Goal: Feedback & Contribution: Submit feedback/report problem

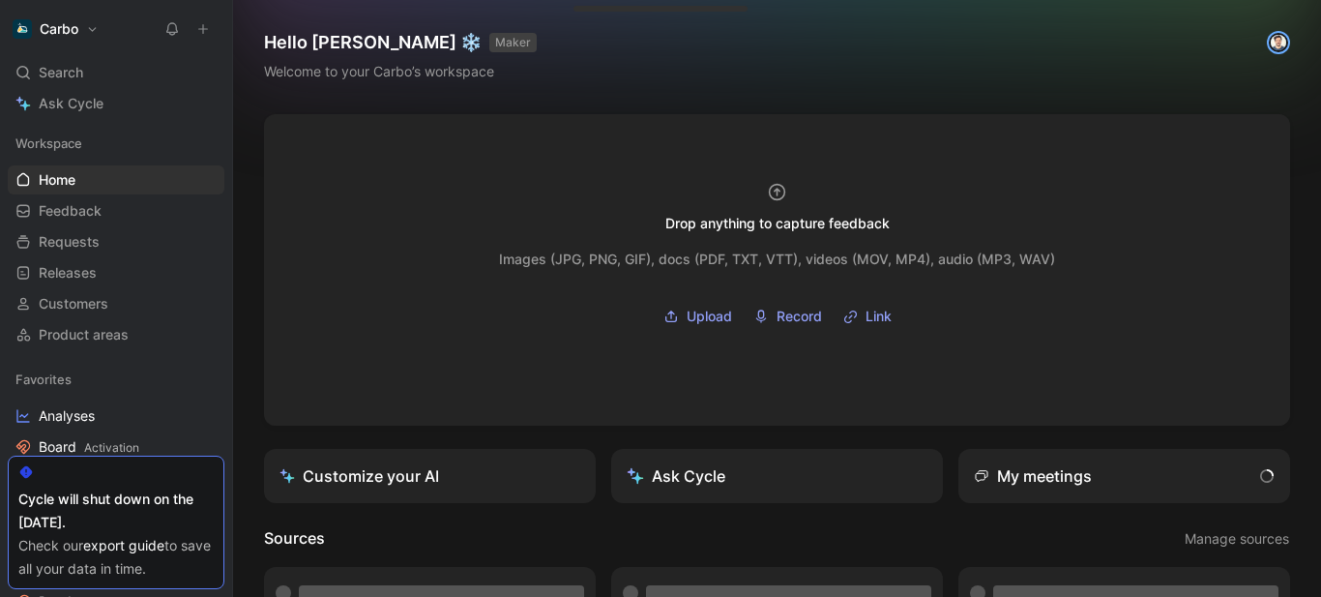
click at [202, 38] on button at bounding box center [203, 28] width 27 height 27
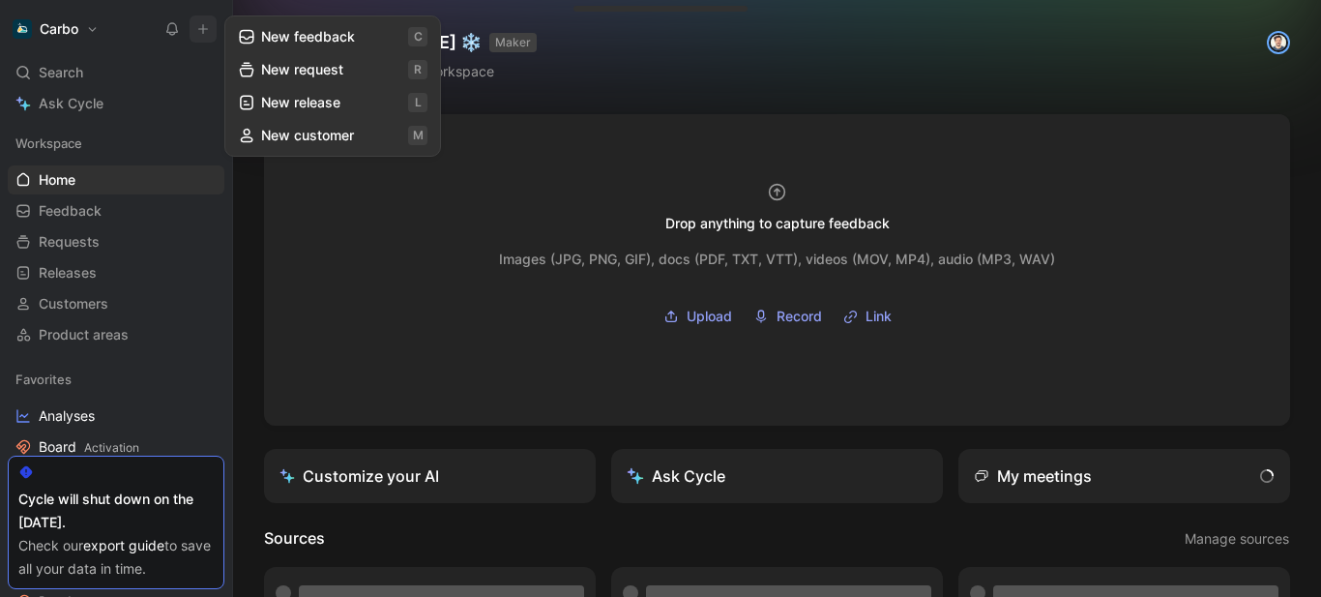
click at [269, 34] on button "New feedback c" at bounding box center [332, 36] width 207 height 33
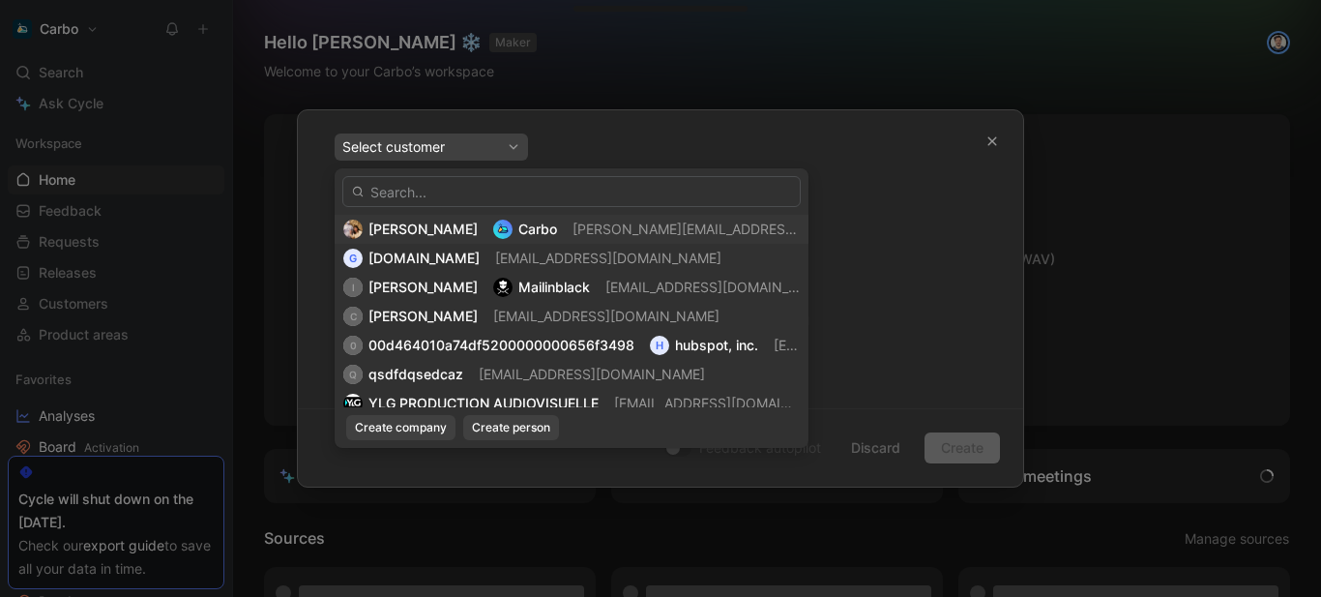
click at [478, 225] on span "[PERSON_NAME]" at bounding box center [423, 229] width 109 height 16
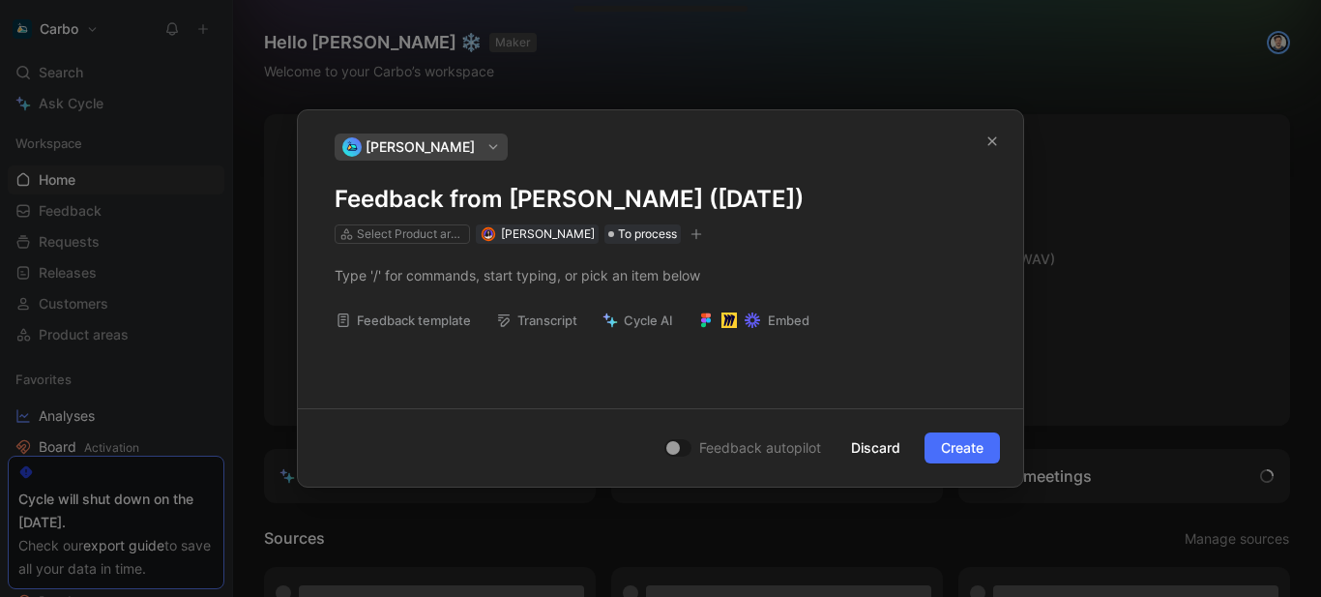
click at [468, 210] on h1 "Feedback from [PERSON_NAME] ([DATE])" at bounding box center [661, 199] width 652 height 31
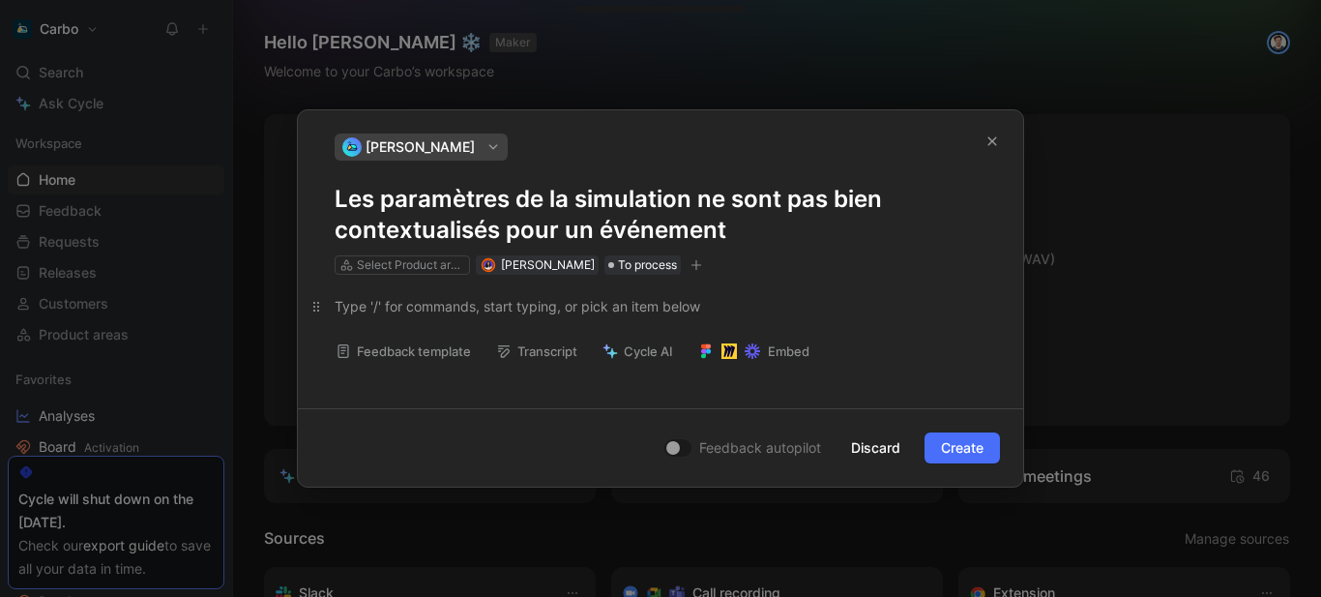
click at [452, 307] on div at bounding box center [661, 306] width 652 height 20
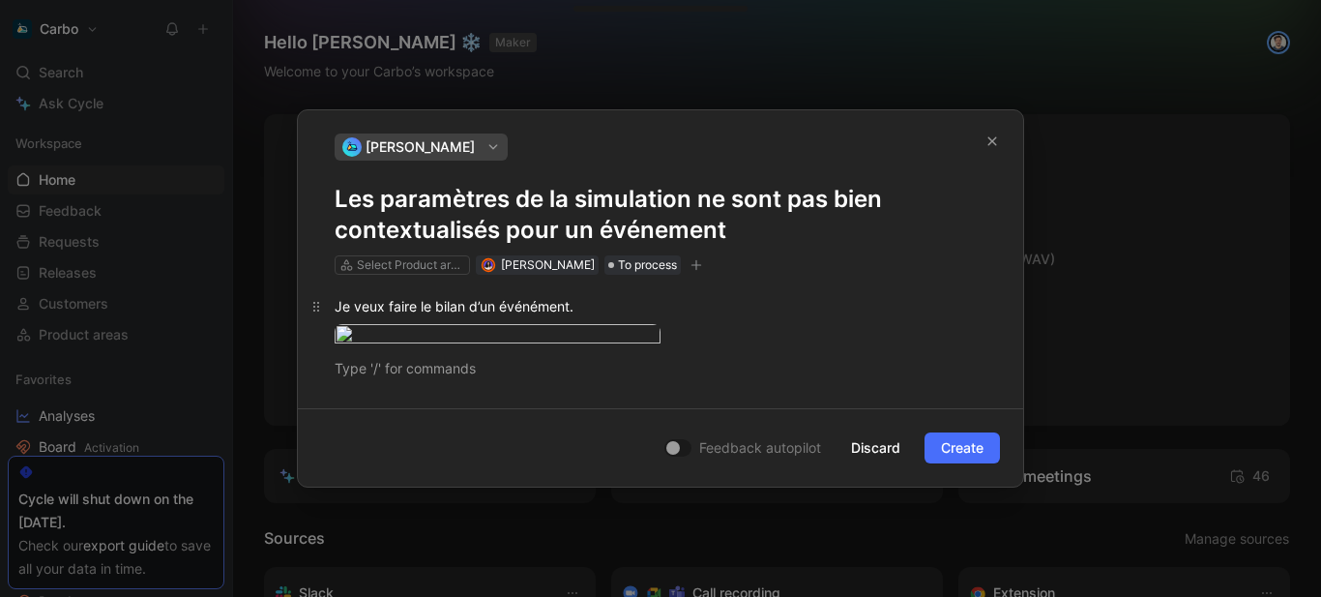
click at [608, 307] on div "Je veux faire le bilan d’un événément." at bounding box center [661, 306] width 652 height 20
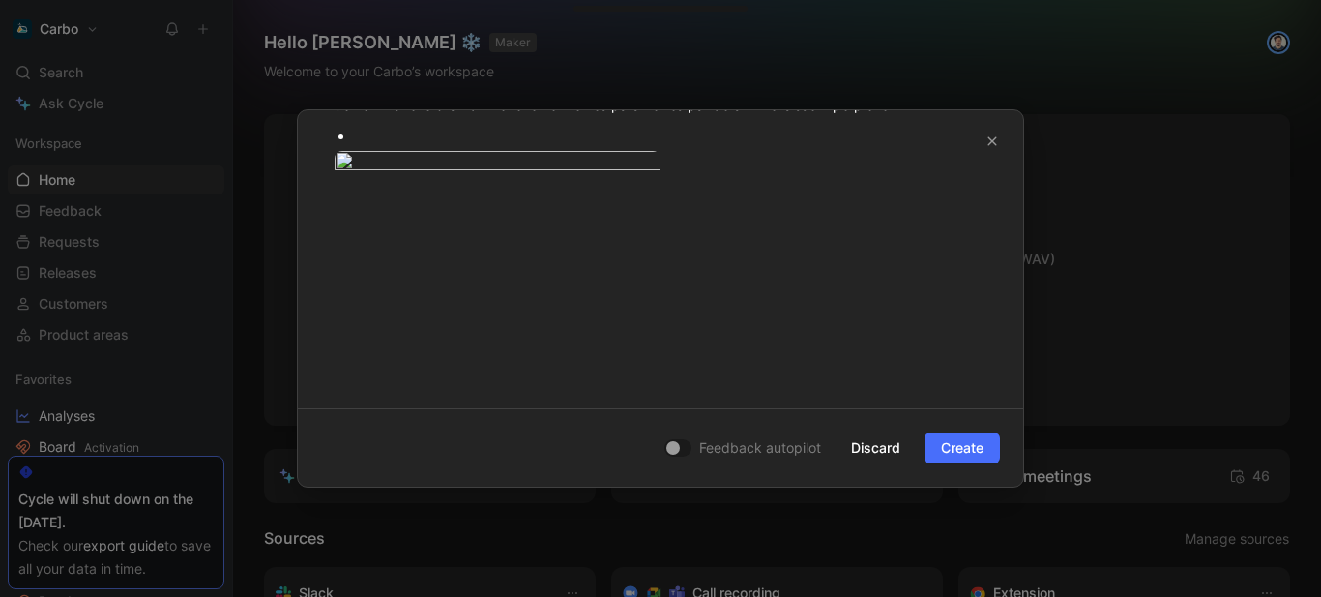
scroll to position [202, 0]
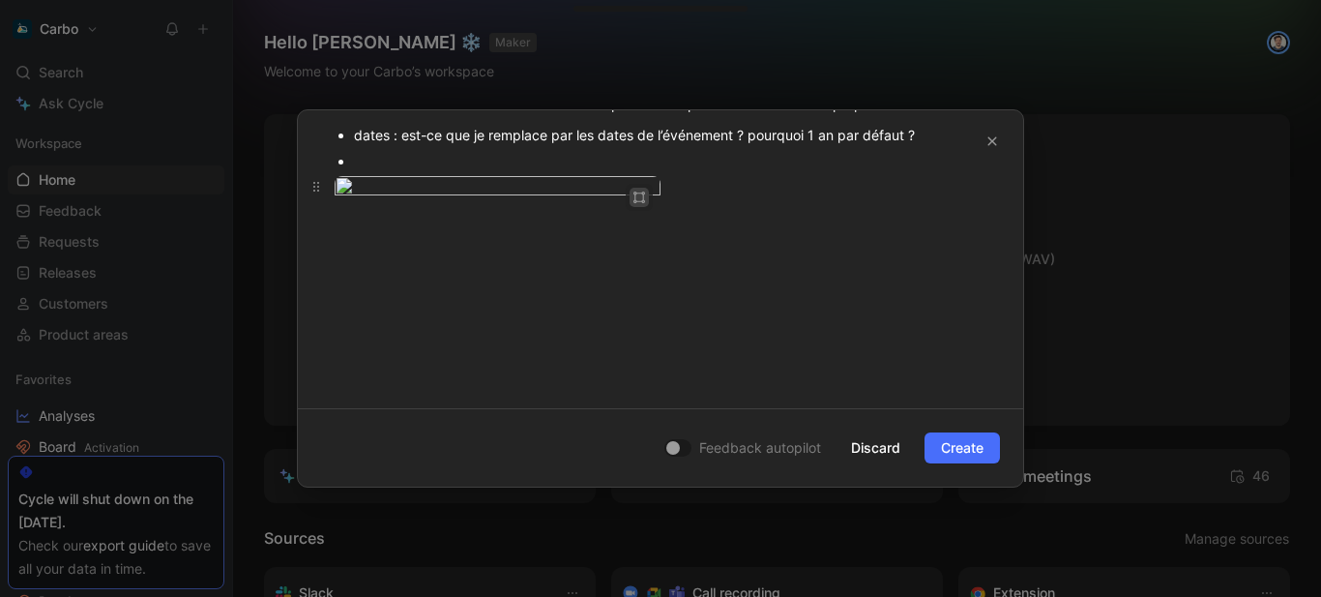
click at [642, 192] on button "button" at bounding box center [639, 197] width 19 height 19
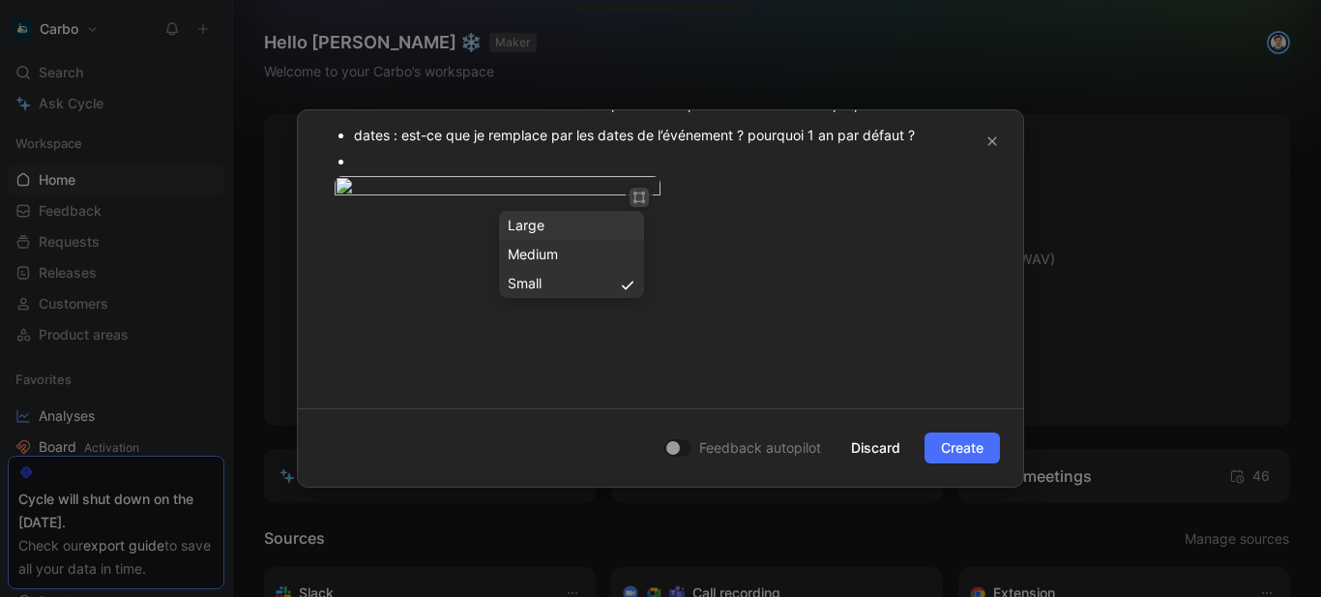
click at [578, 228] on div "Large" at bounding box center [572, 225] width 128 height 23
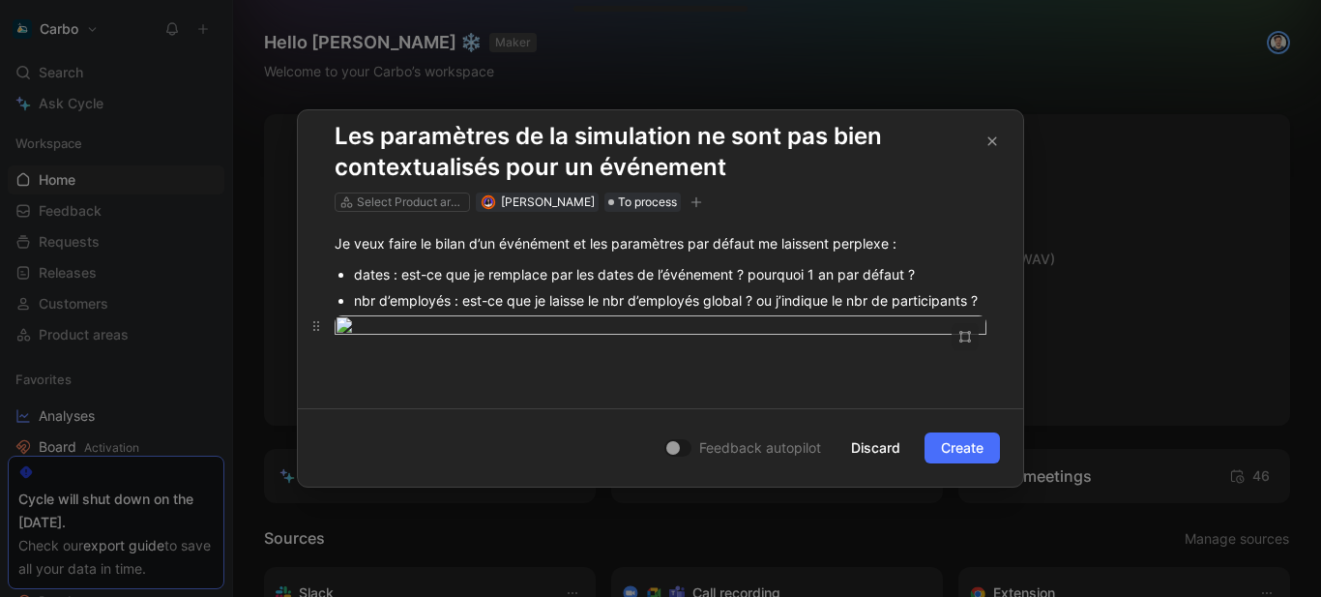
scroll to position [74, 0]
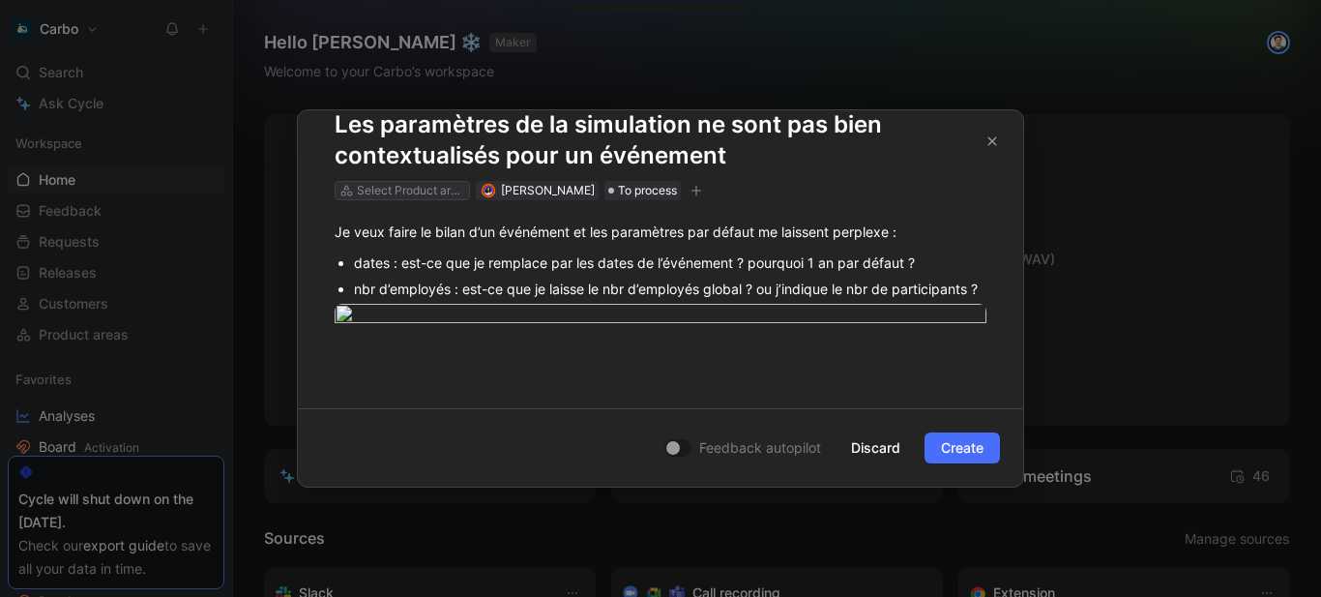
click at [385, 184] on div "Select Product areas" at bounding box center [411, 190] width 108 height 19
type input "sim"
click at [418, 264] on span "ulateur" at bounding box center [412, 262] width 44 height 16
click at [646, 194] on icon "button" at bounding box center [645, 191] width 1 height 11
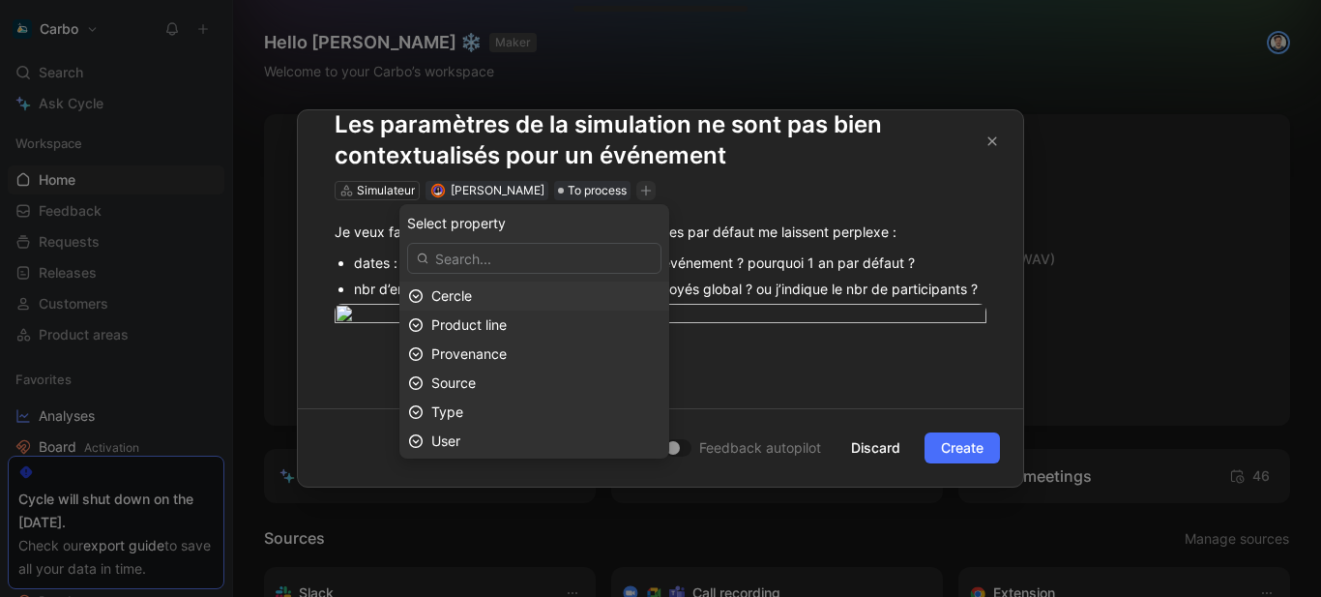
click at [494, 305] on div "Cercle" at bounding box center [545, 295] width 229 height 23
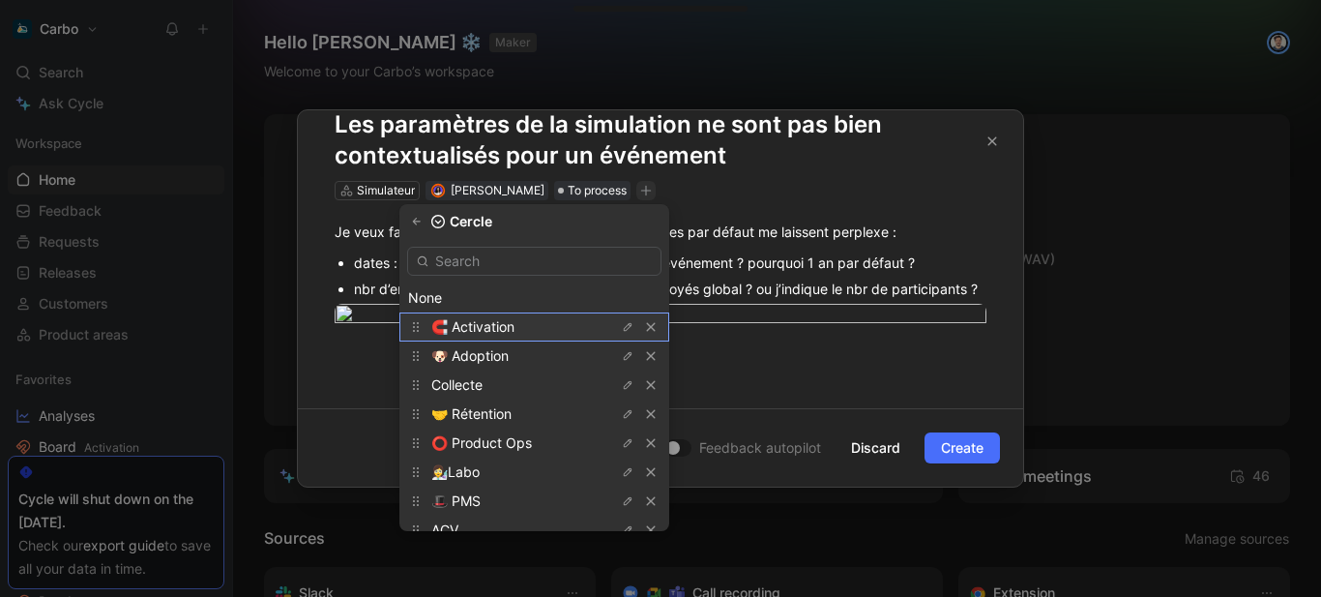
click at [510, 321] on span "🧲 Activation" at bounding box center [472, 326] width 83 height 16
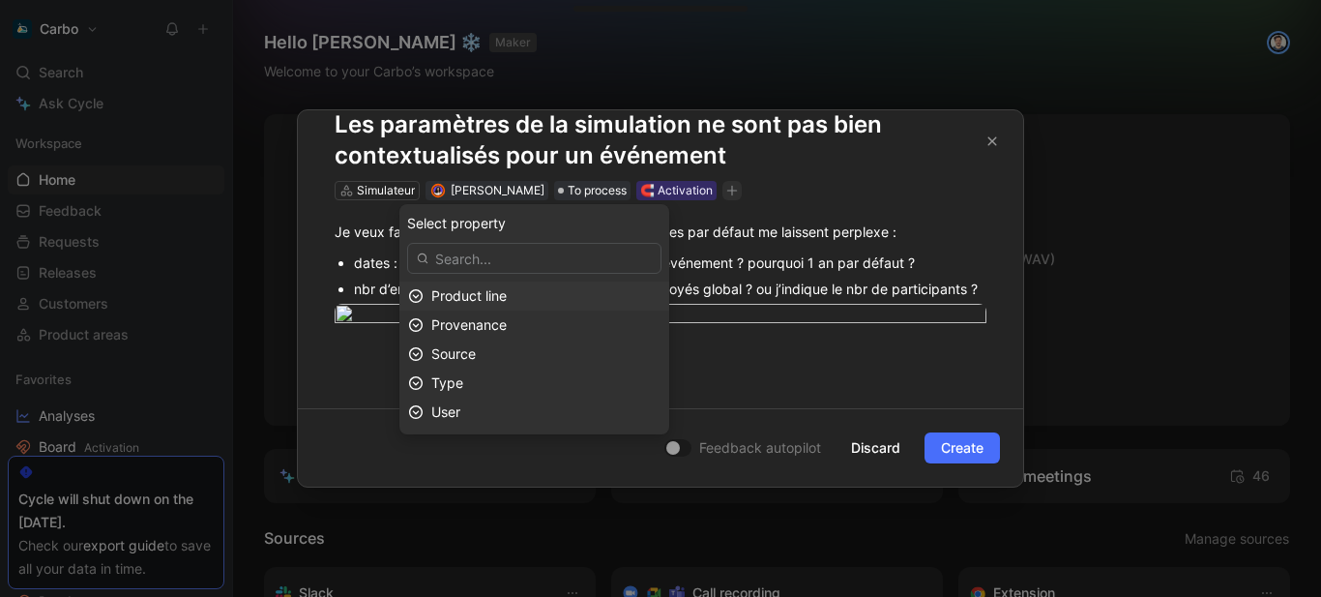
click at [540, 296] on div "Product line" at bounding box center [545, 295] width 229 height 23
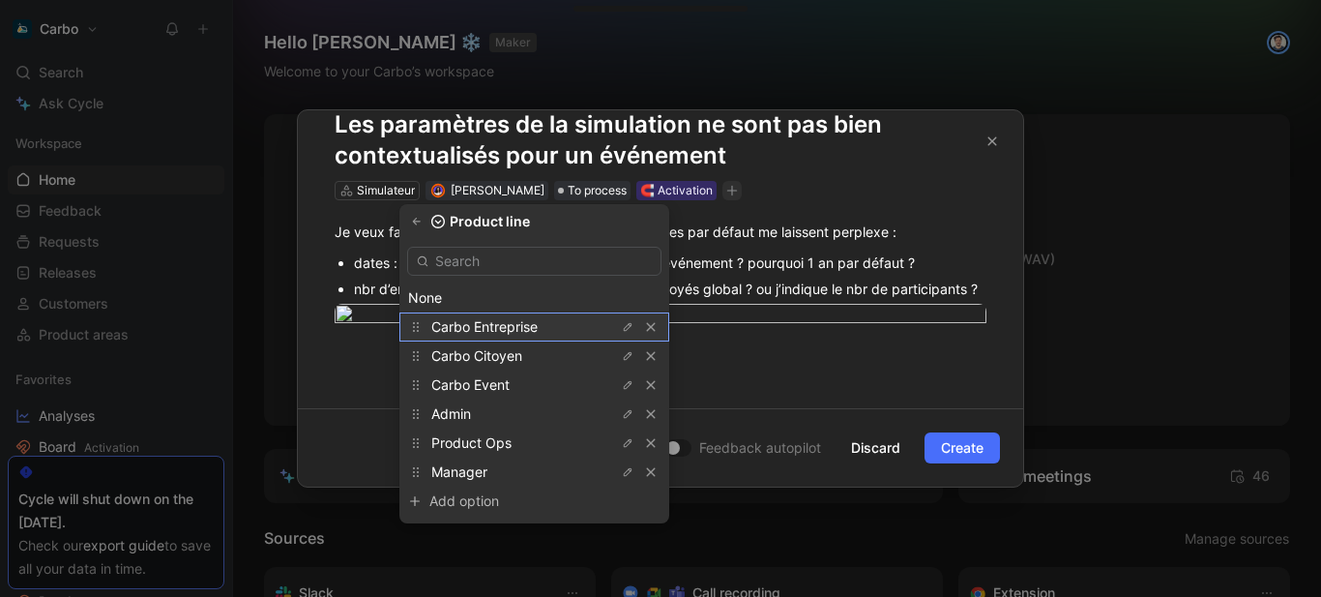
click at [538, 319] on span "Carbo Entreprise" at bounding box center [484, 326] width 106 height 16
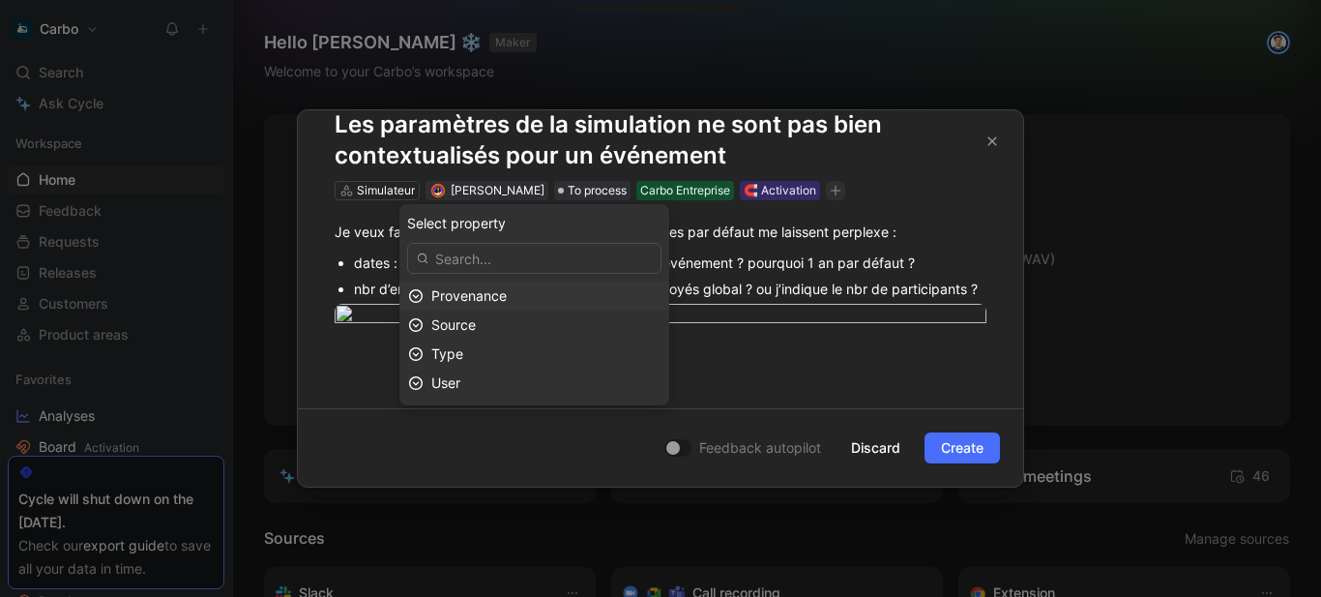
click at [541, 302] on div "Provenance" at bounding box center [545, 295] width 229 height 23
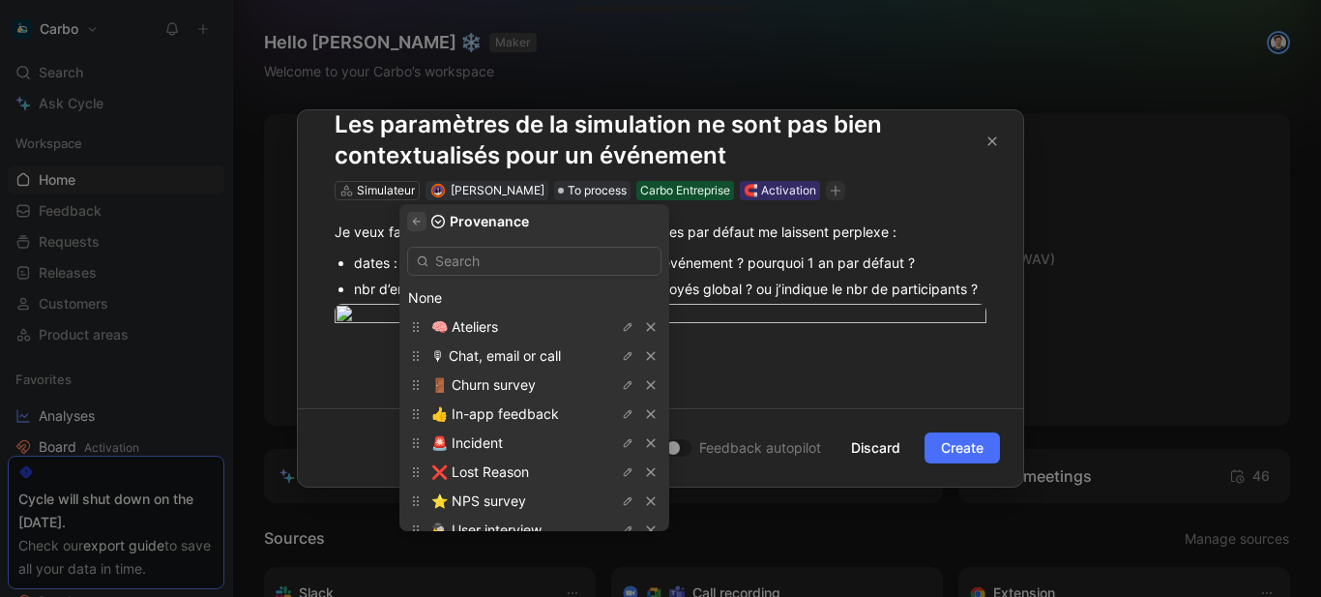
click at [427, 229] on button "button" at bounding box center [416, 221] width 19 height 19
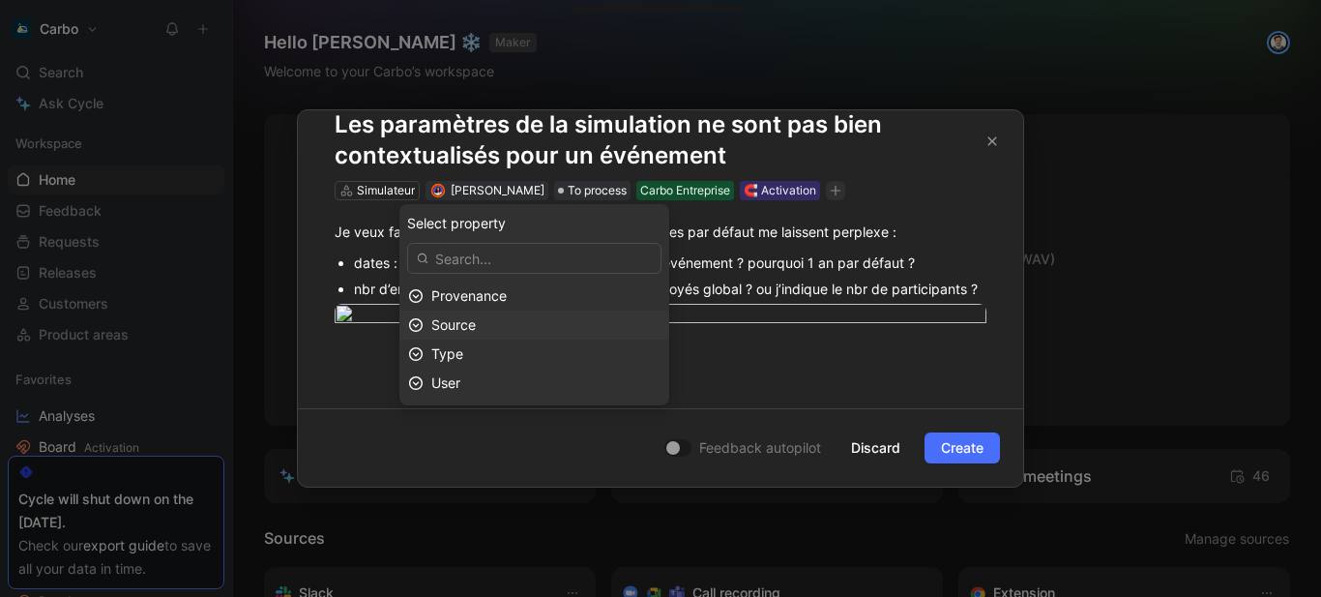
click at [532, 328] on div "Source" at bounding box center [545, 324] width 229 height 23
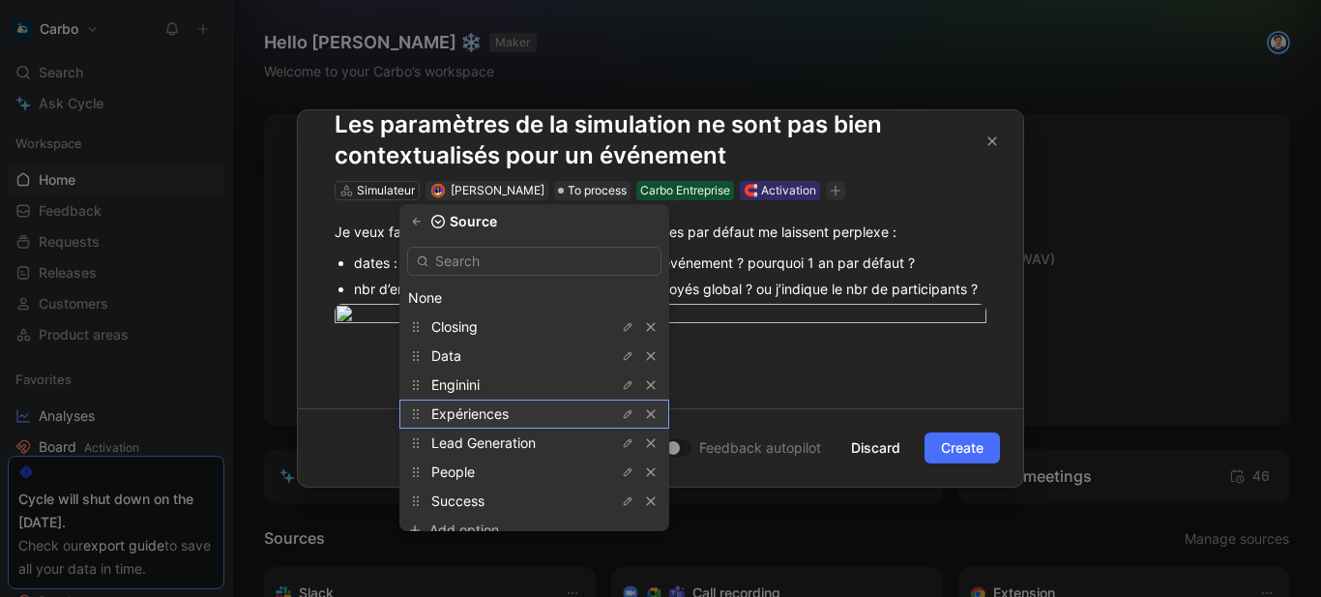
click at [526, 415] on div "Expériences" at bounding box center [503, 413] width 145 height 23
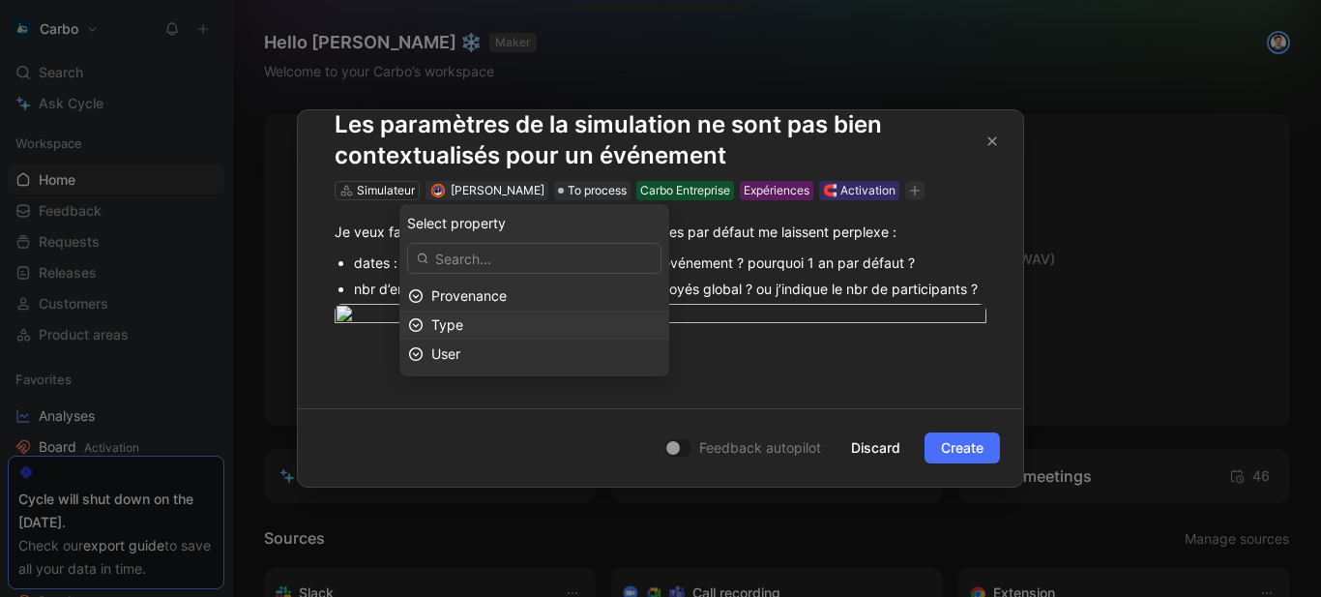
click at [532, 312] on div "Type" at bounding box center [534, 325] width 270 height 29
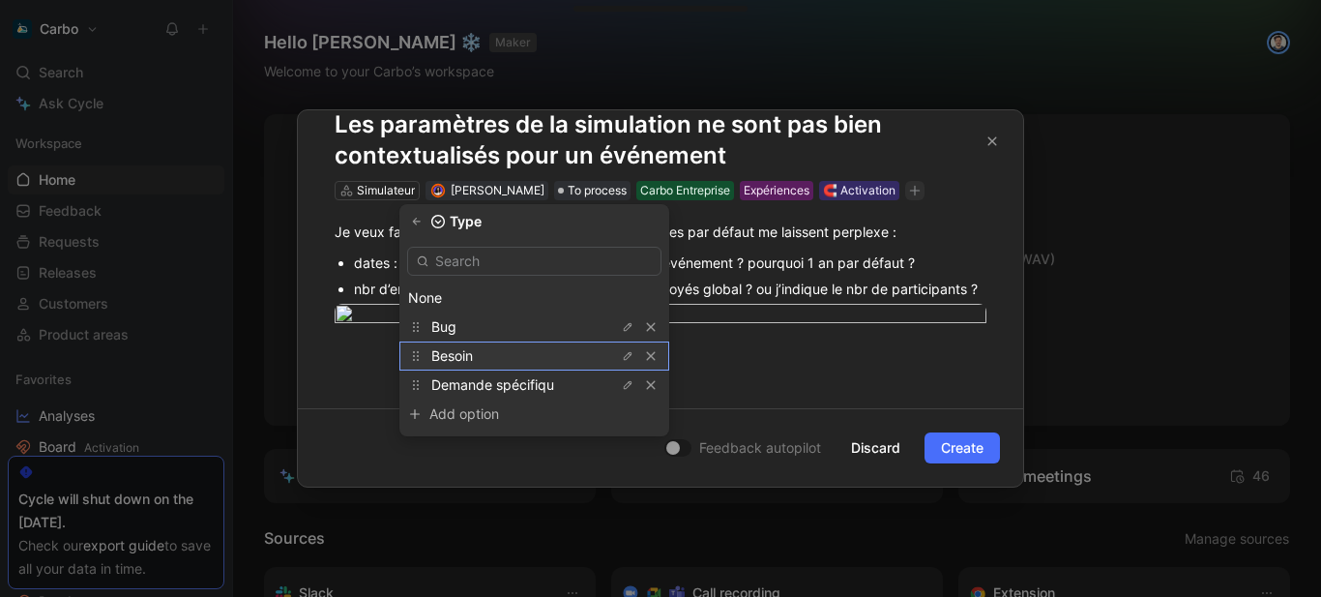
click at [521, 351] on div "Besoin" at bounding box center [503, 355] width 145 height 23
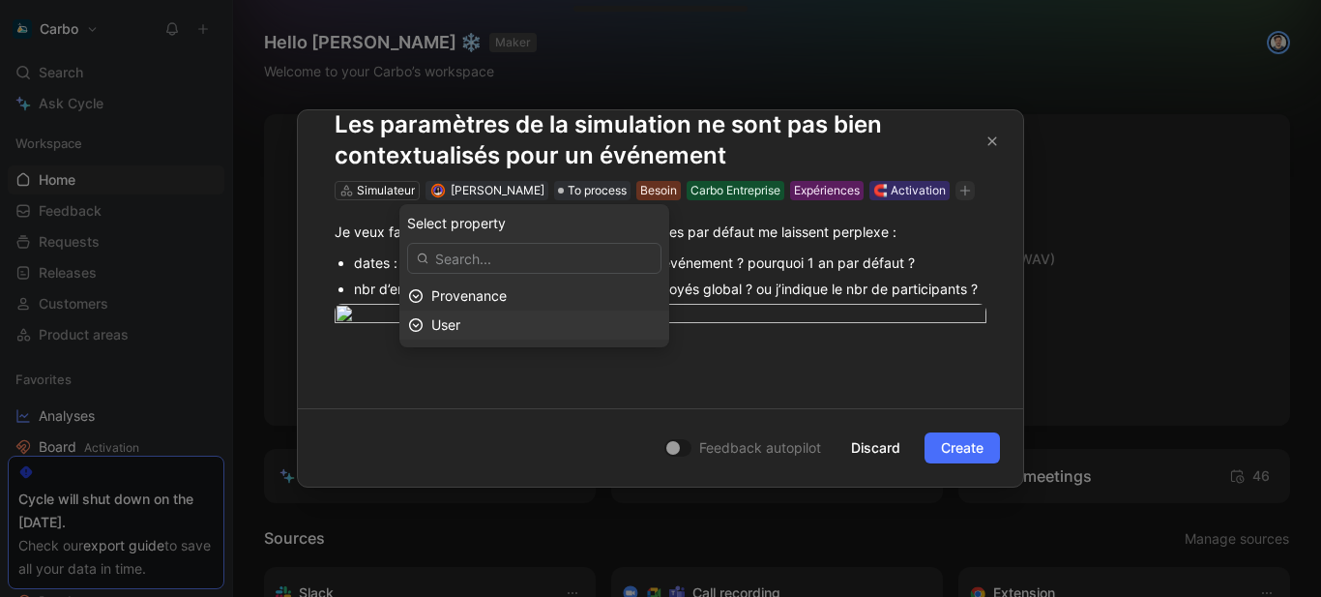
click at [518, 322] on div "User" at bounding box center [545, 324] width 229 height 23
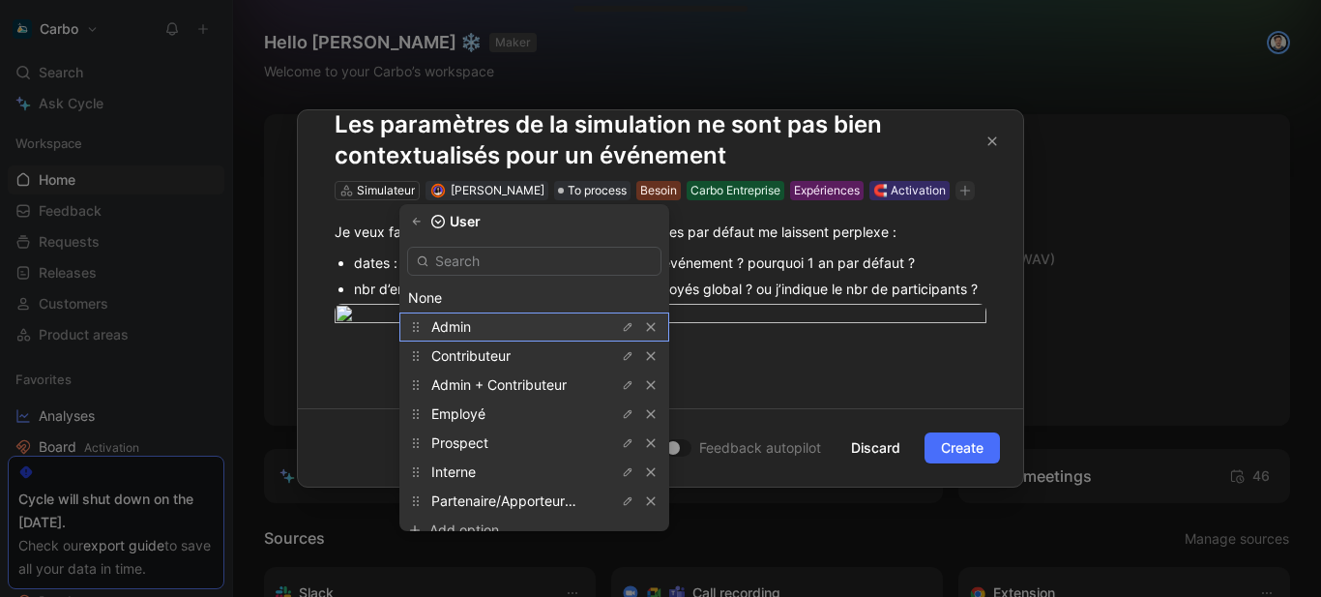
click at [507, 328] on div "Admin" at bounding box center [503, 326] width 145 height 23
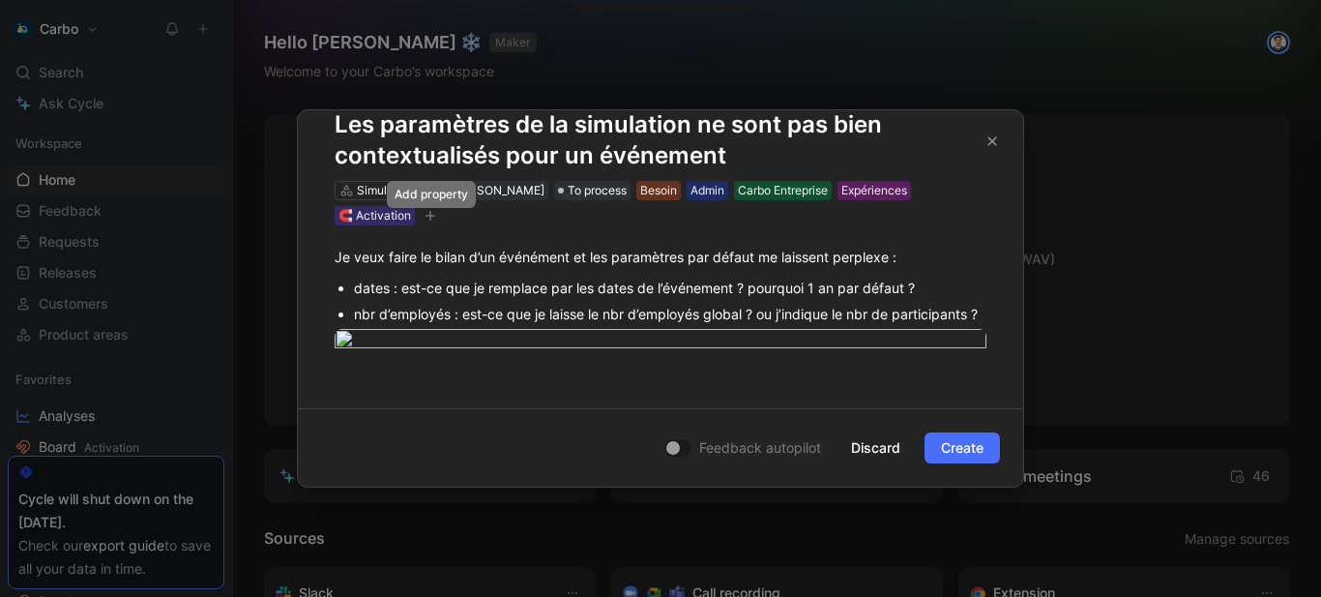
click at [436, 209] on button "button" at bounding box center [430, 215] width 19 height 19
click at [961, 435] on button "Create" at bounding box center [962, 447] width 75 height 31
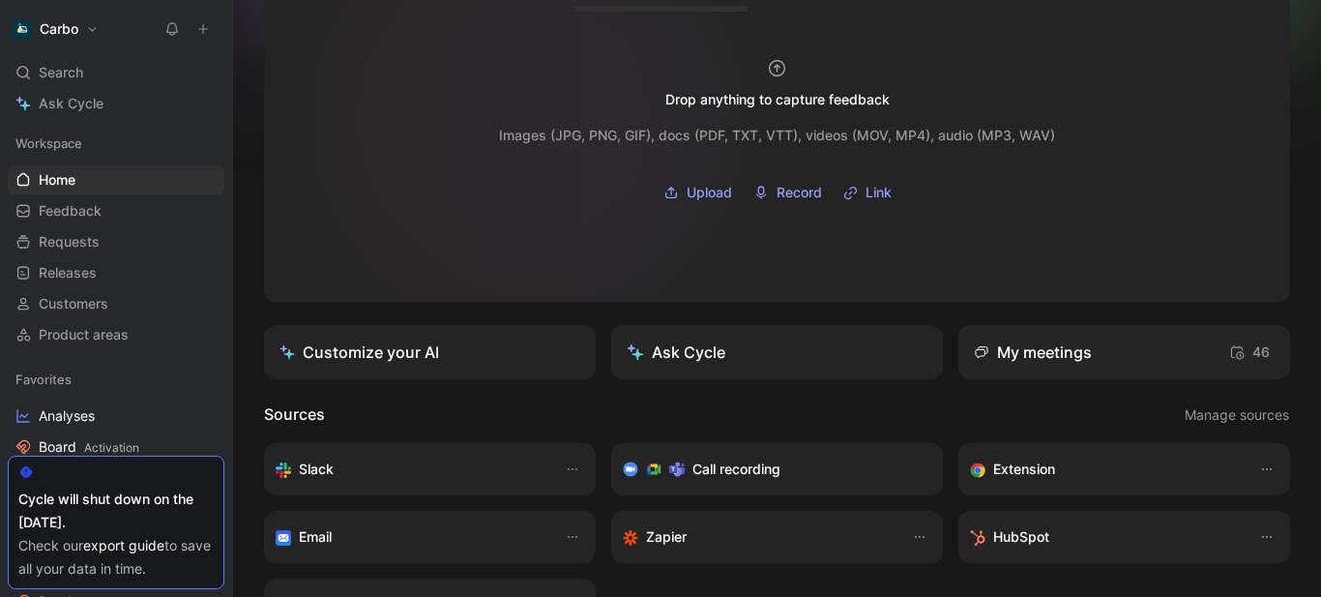
scroll to position [0, 0]
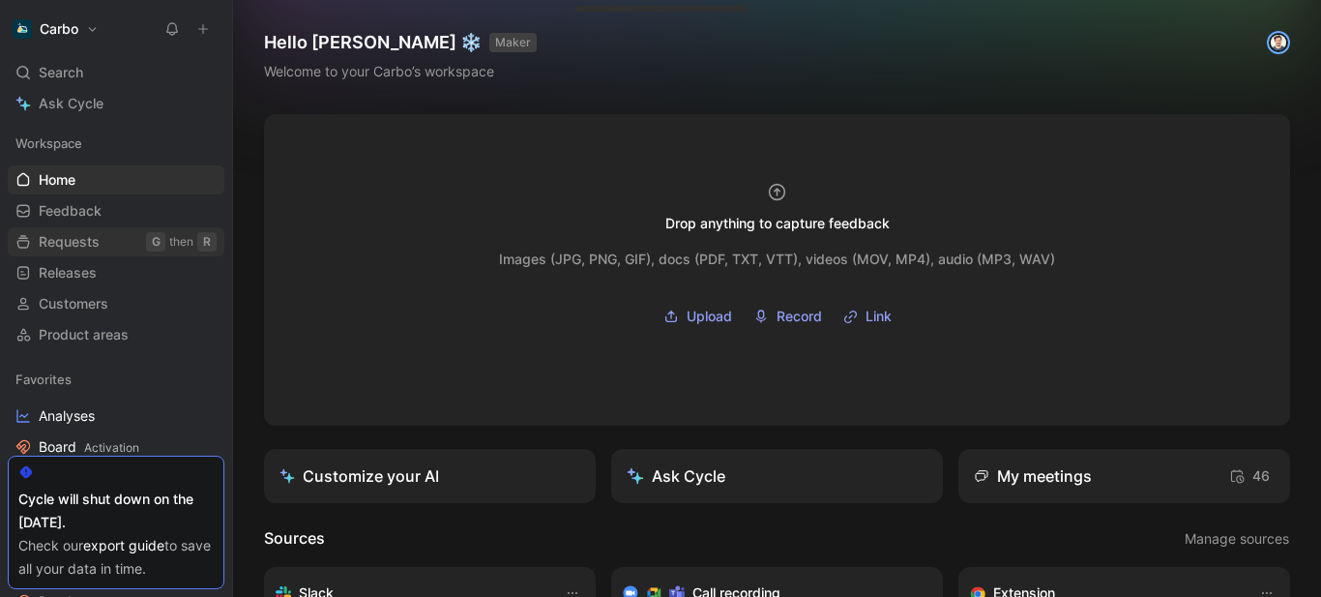
click at [80, 238] on span "Requests" at bounding box center [69, 241] width 61 height 19
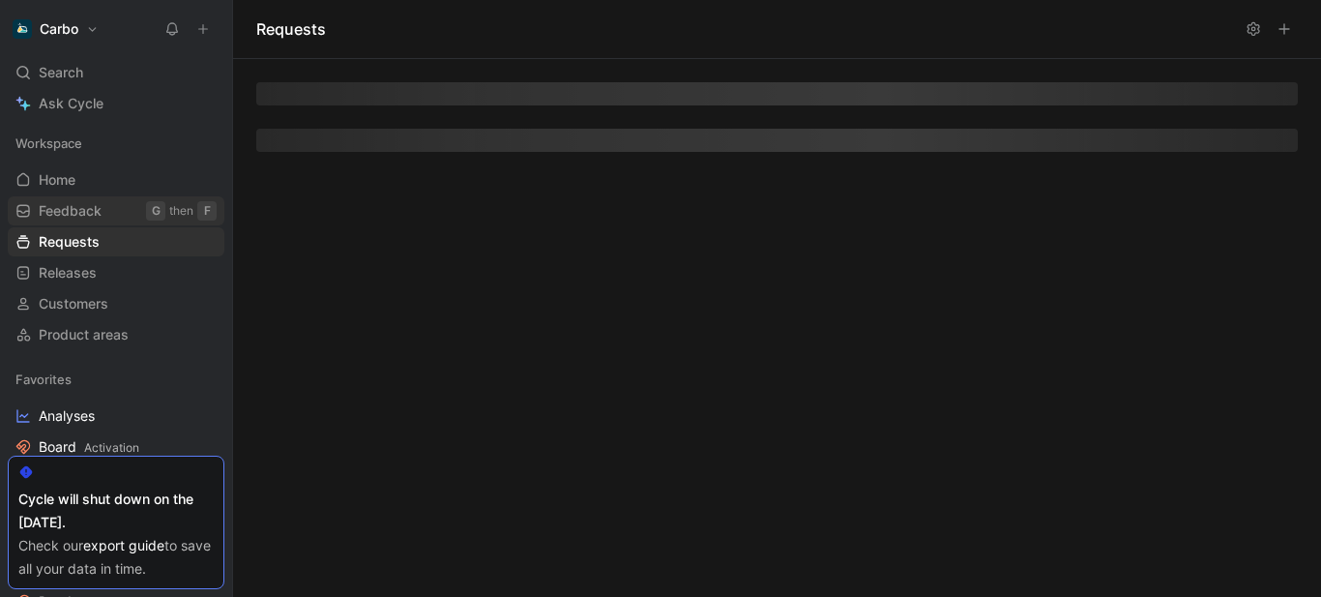
click at [47, 171] on span "Home" at bounding box center [57, 179] width 37 height 19
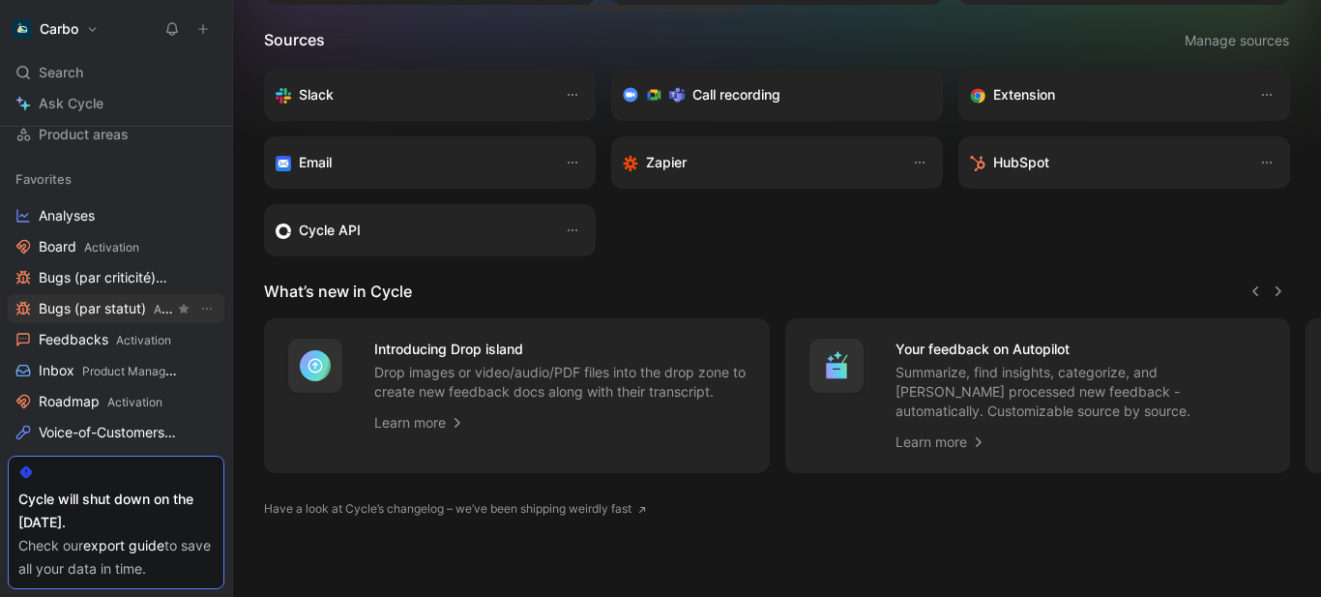
scroll to position [203, 0]
click at [72, 343] on span "Feedbacks Activation" at bounding box center [105, 337] width 133 height 20
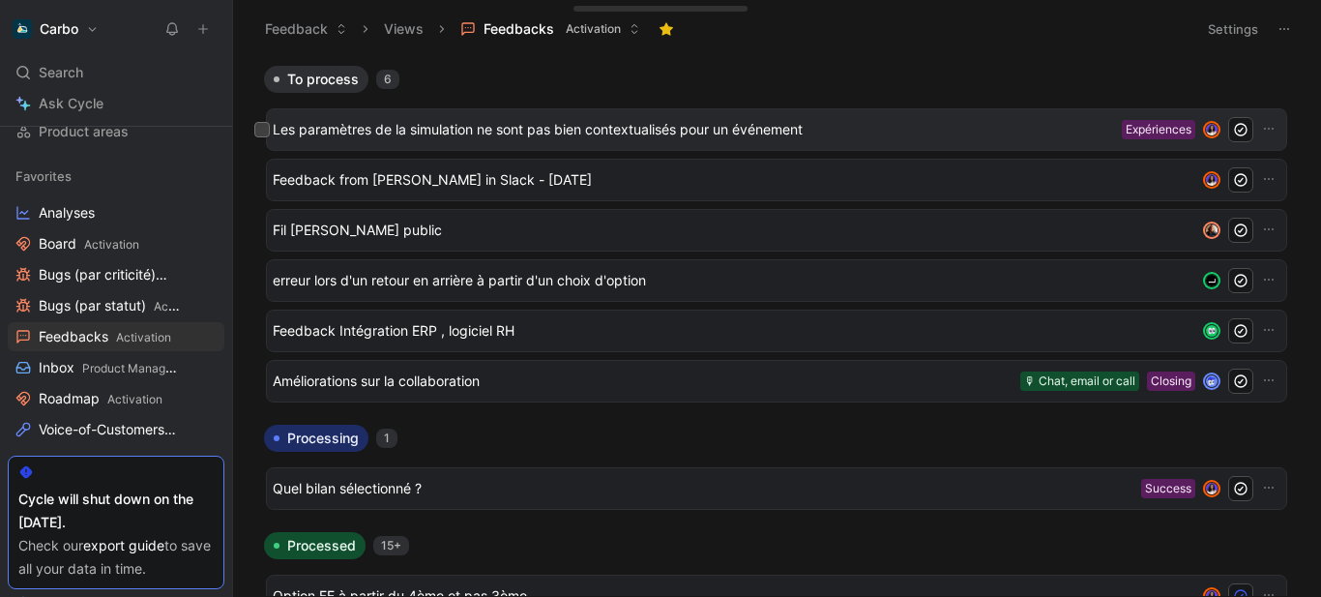
click at [480, 133] on span "Les paramètres de la simulation ne sont pas bien contextualisés pour un événeme…" at bounding box center [694, 129] width 842 height 23
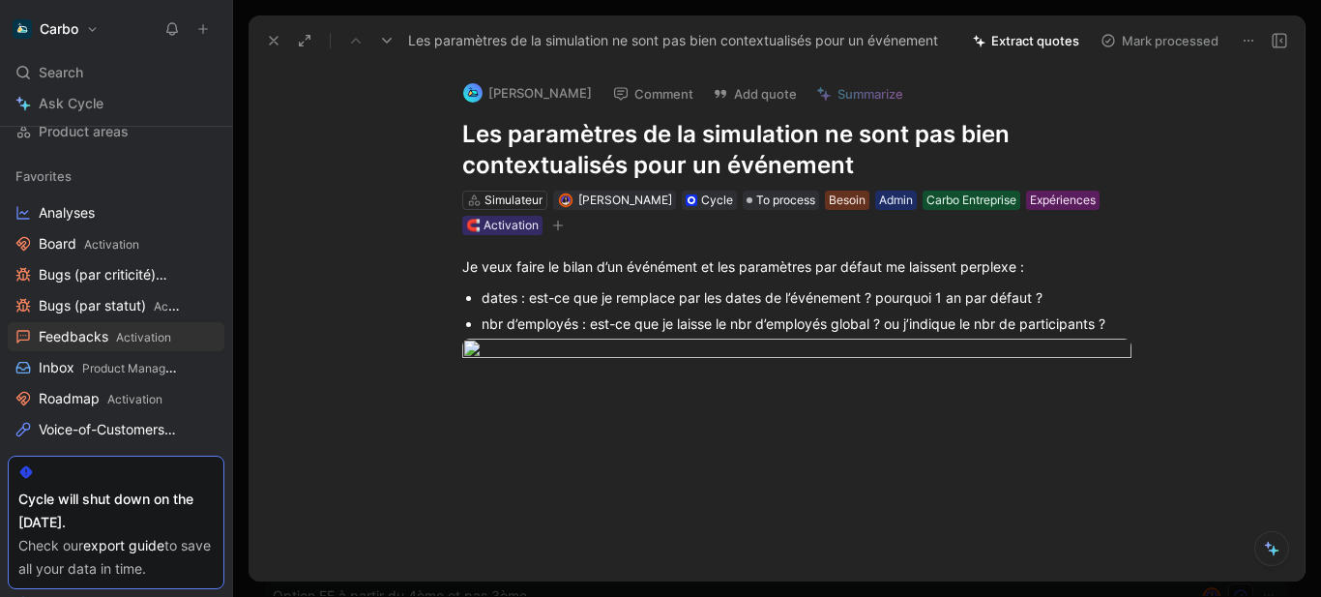
scroll to position [296, 0]
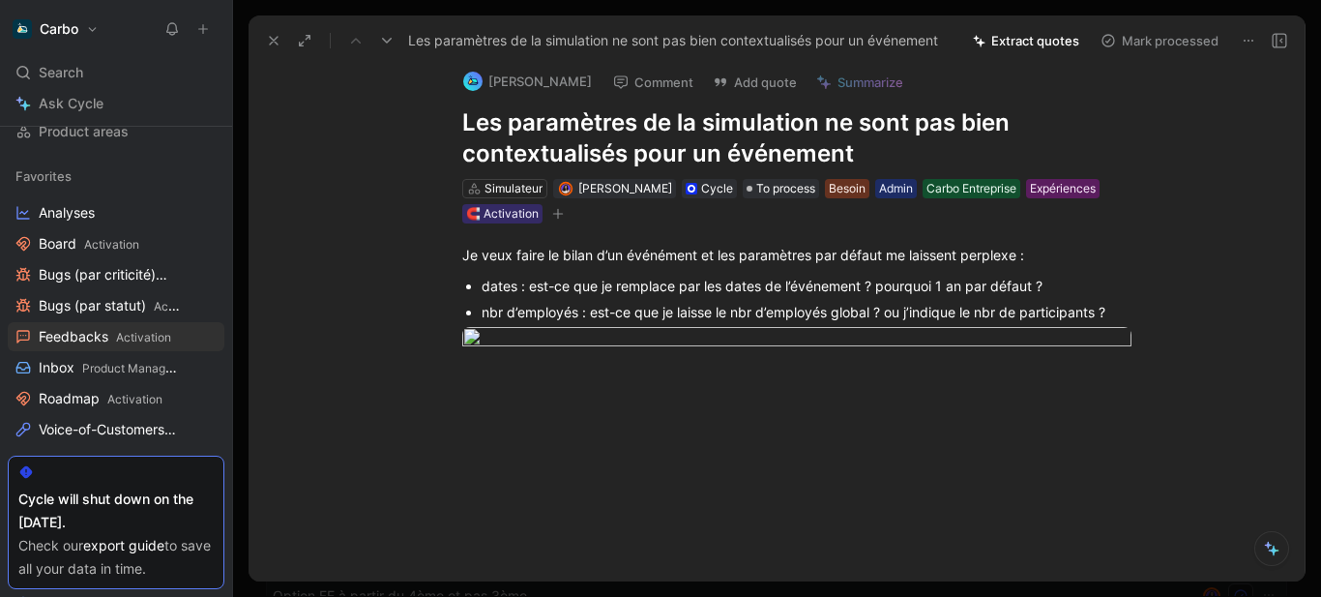
click at [589, 403] on div at bounding box center [797, 491] width 1016 height 179
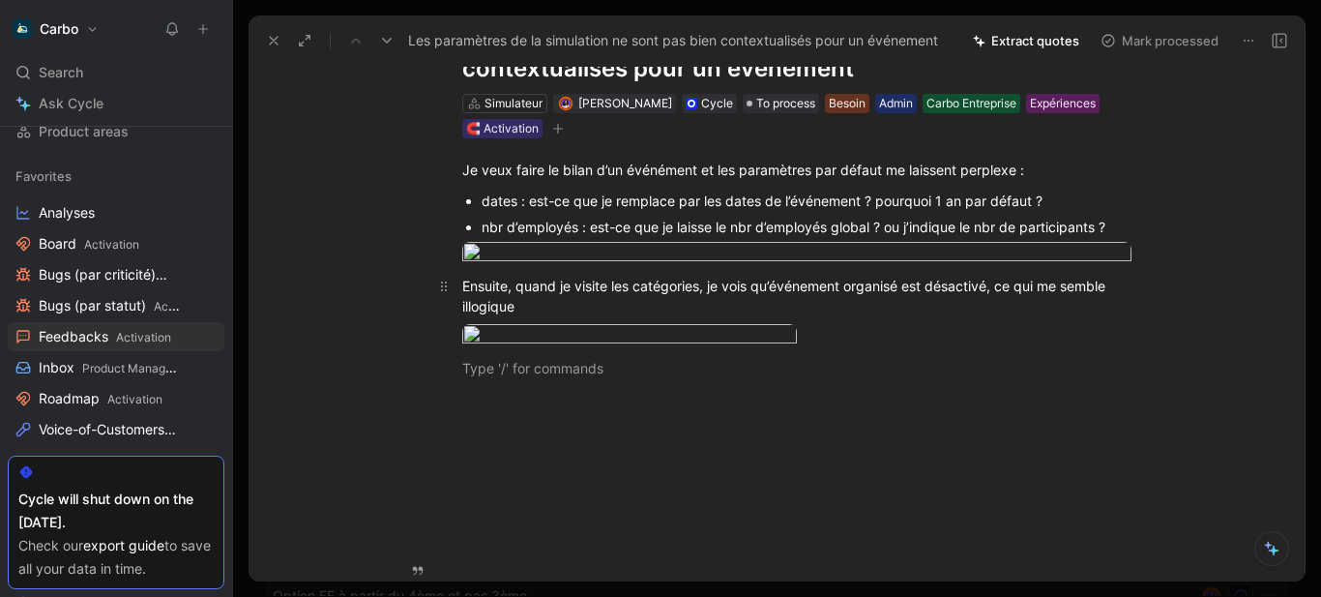
click at [988, 316] on div "Ensuite, quand je visite les catégories, je vois qu’événement organisé est désa…" at bounding box center [796, 296] width 669 height 41
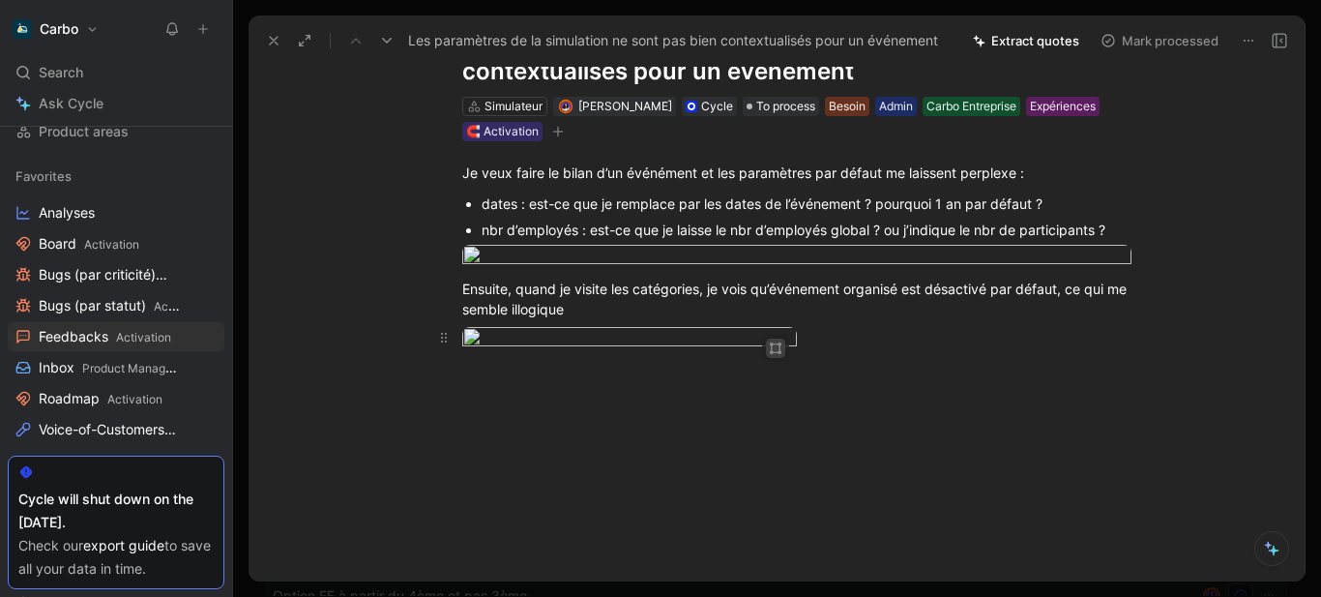
click at [770, 354] on icon "button" at bounding box center [776, 348] width 12 height 12
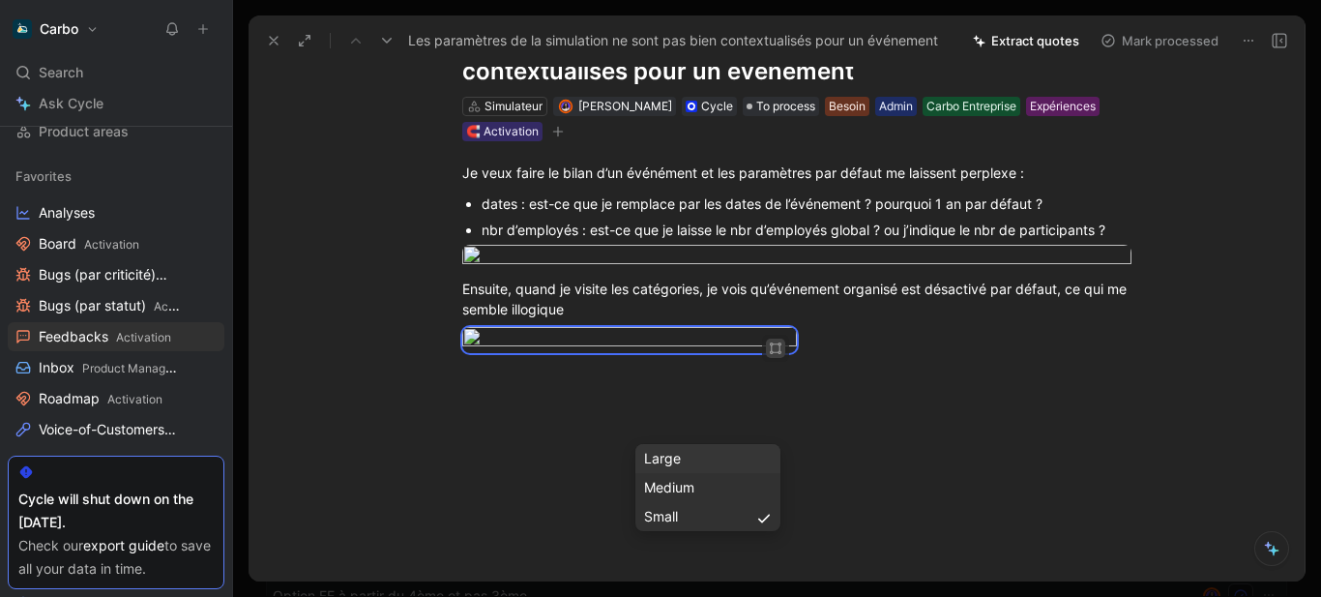
click at [717, 451] on div "Large" at bounding box center [708, 458] width 128 height 23
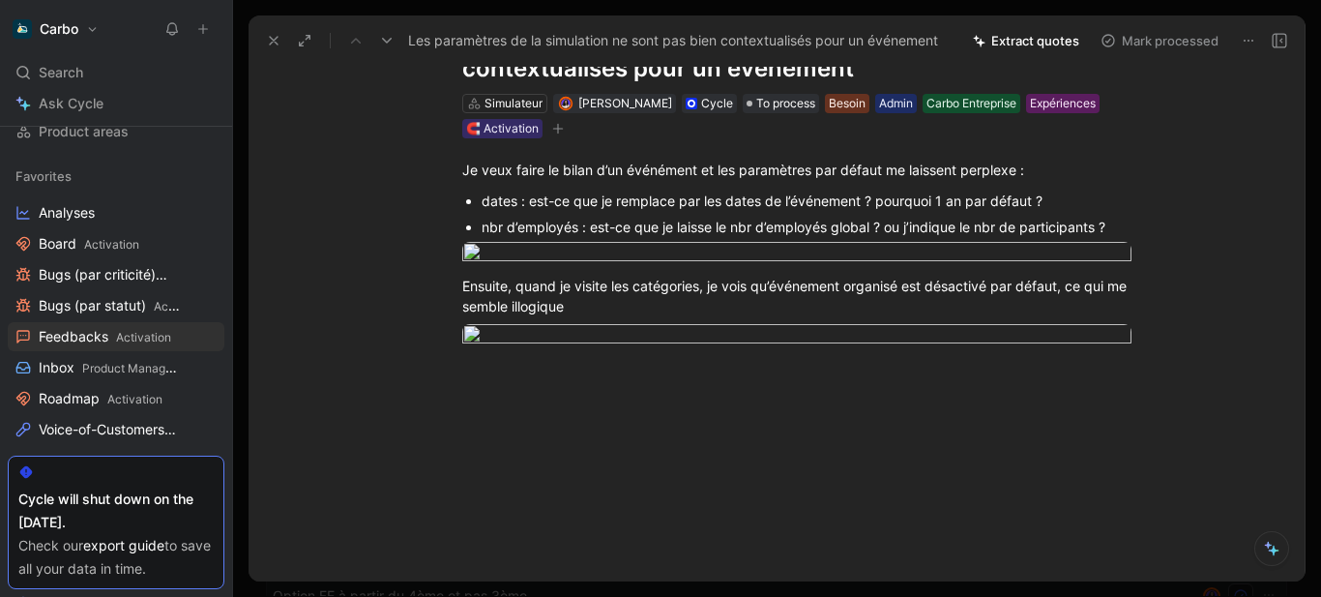
scroll to position [665, 0]
click at [569, 424] on div at bounding box center [797, 488] width 1016 height 179
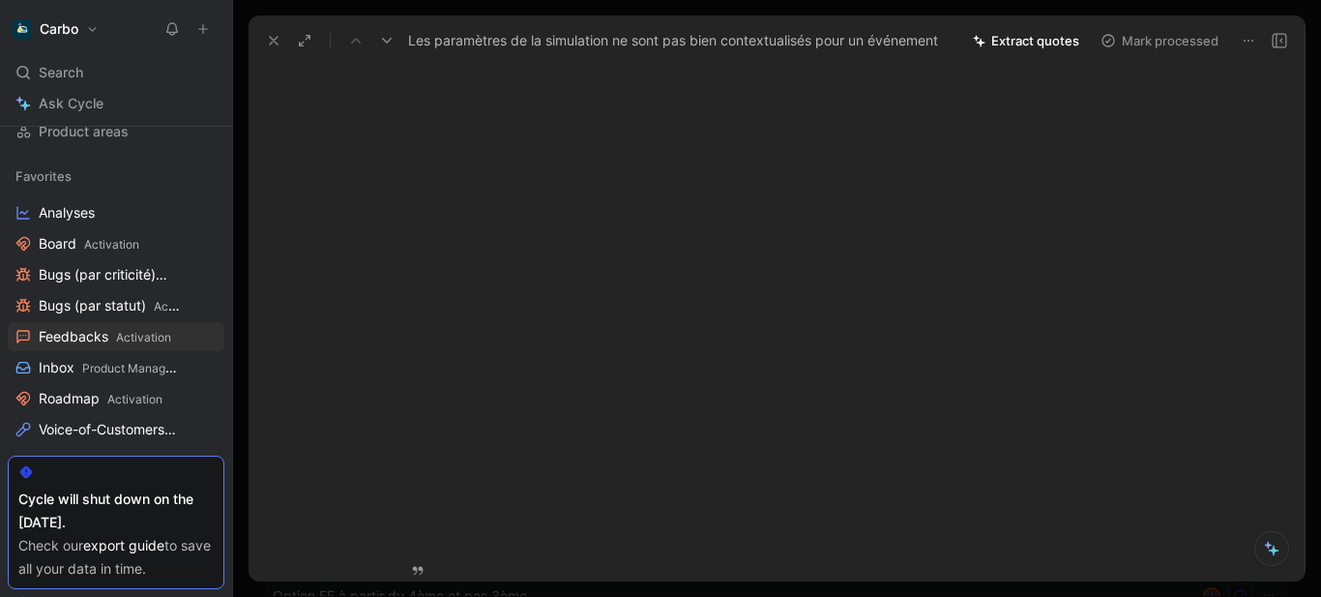
click at [862, 30] on div "De façon générale, je ne sais pas trop ce que je dois compléter (qui seraient d…" at bounding box center [796, 9] width 669 height 41
click at [710, 39] on div "Les libellés de ces catégories et des questions ne sont pas contextualisées par…" at bounding box center [807, 28] width 650 height 20
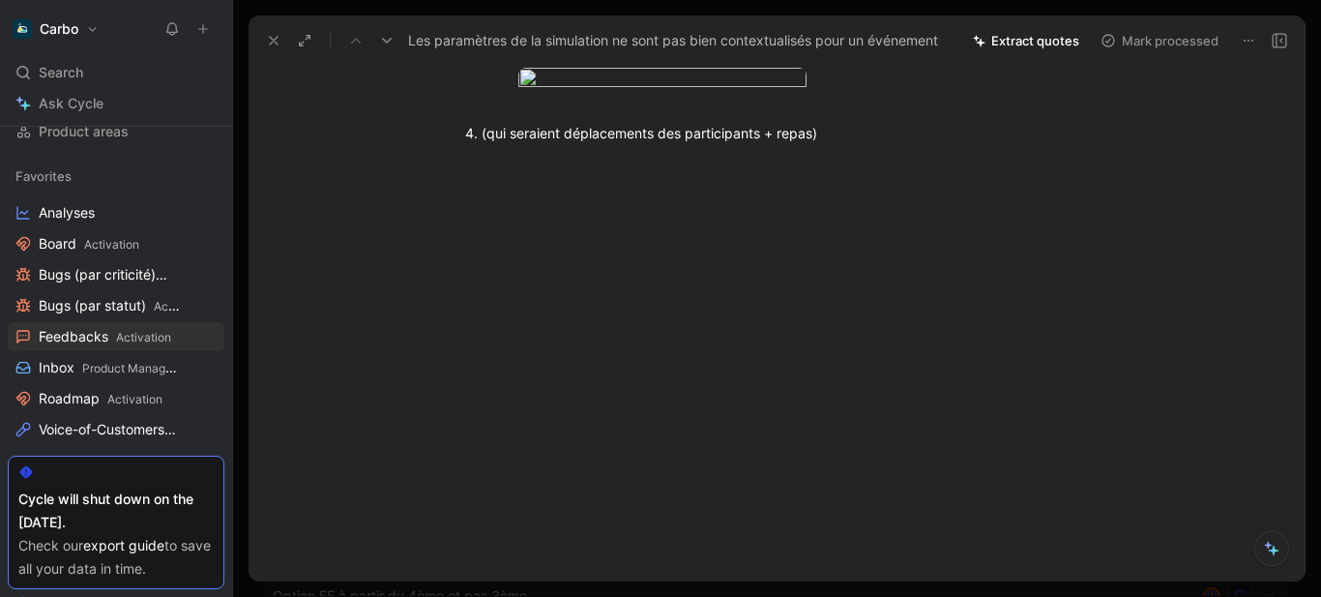
scroll to position [785, 0]
click at [588, 68] on p at bounding box center [807, 55] width 650 height 26
click at [572, 39] on div "Les libellés de ces catégories et des questions ne sont pas contextualisées par…" at bounding box center [807, 28] width 650 height 20
click at [583, 65] on div at bounding box center [798, 54] width 594 height 20
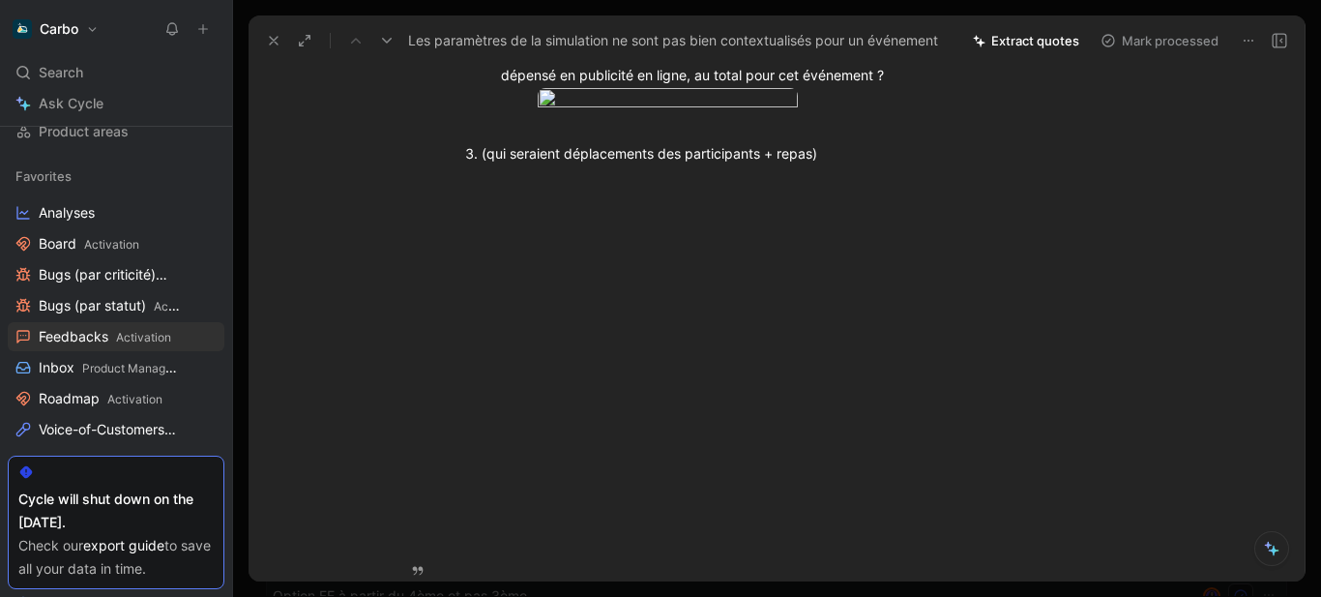
click at [568, 39] on div "Les libellés de ces catégories et des questions ne sont pas contextualisées par…" at bounding box center [807, 28] width 650 height 20
click at [780, 39] on div "Les libellés de ces catégories et des questions ne sont pas contextualisées par…" at bounding box center [807, 28] width 650 height 20
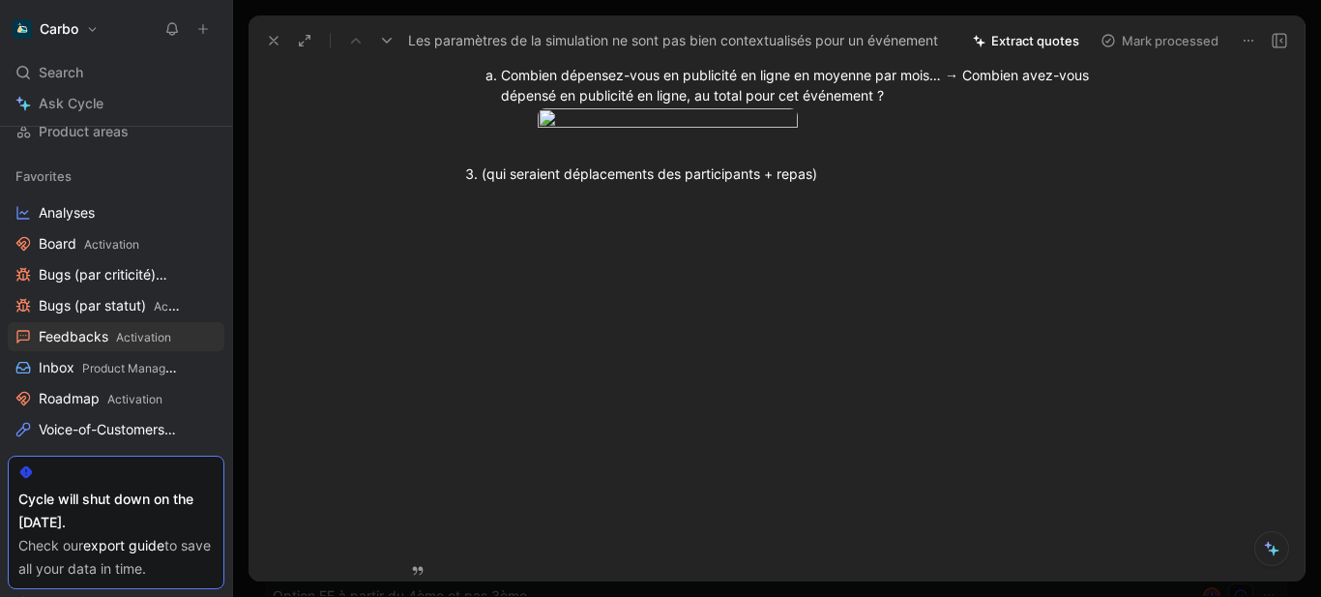
click at [914, 105] on div "Combien dépensez-vous en publicité en ligne en moyenne par mois… → Combien avez…" at bounding box center [798, 85] width 594 height 41
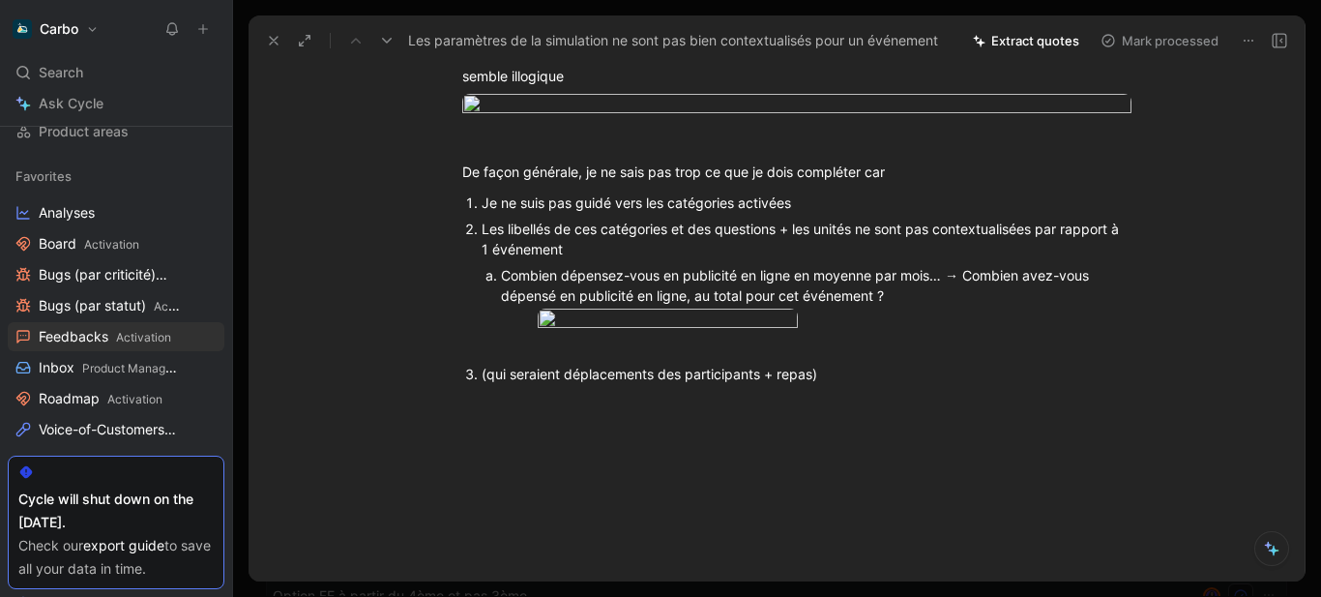
click at [575, 402] on div "Je veux faire le bilan d’un événément et les paramètres par défaut me laissent …" at bounding box center [797, 155] width 1016 height 494
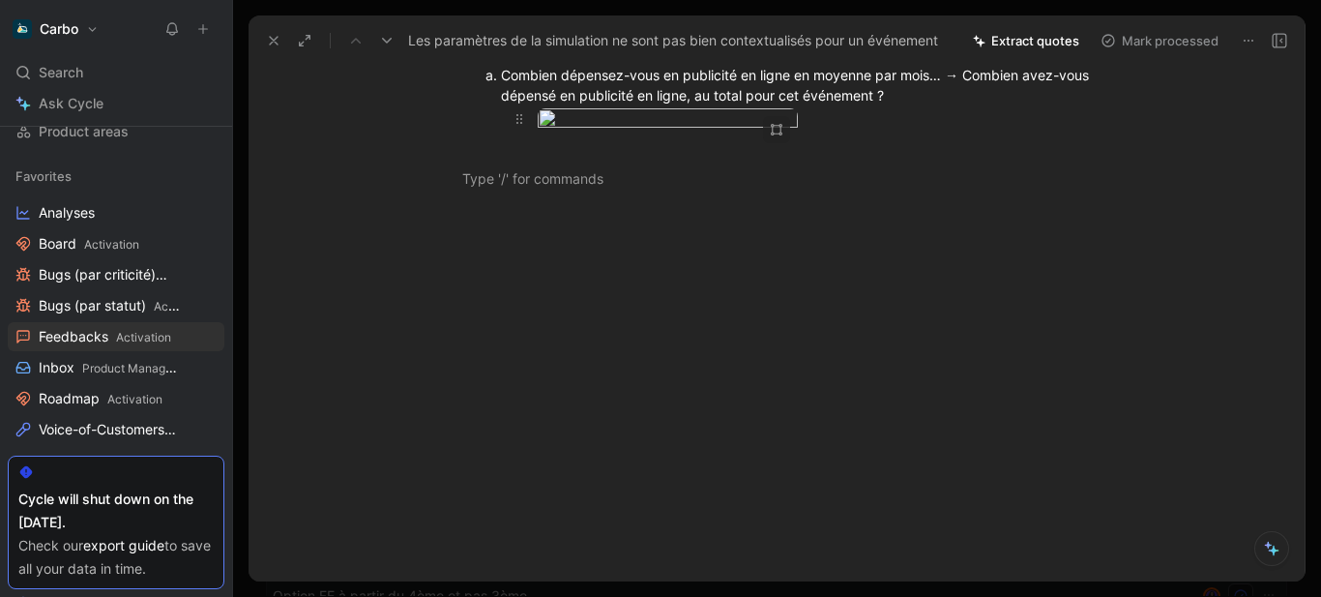
scroll to position [1096, 0]
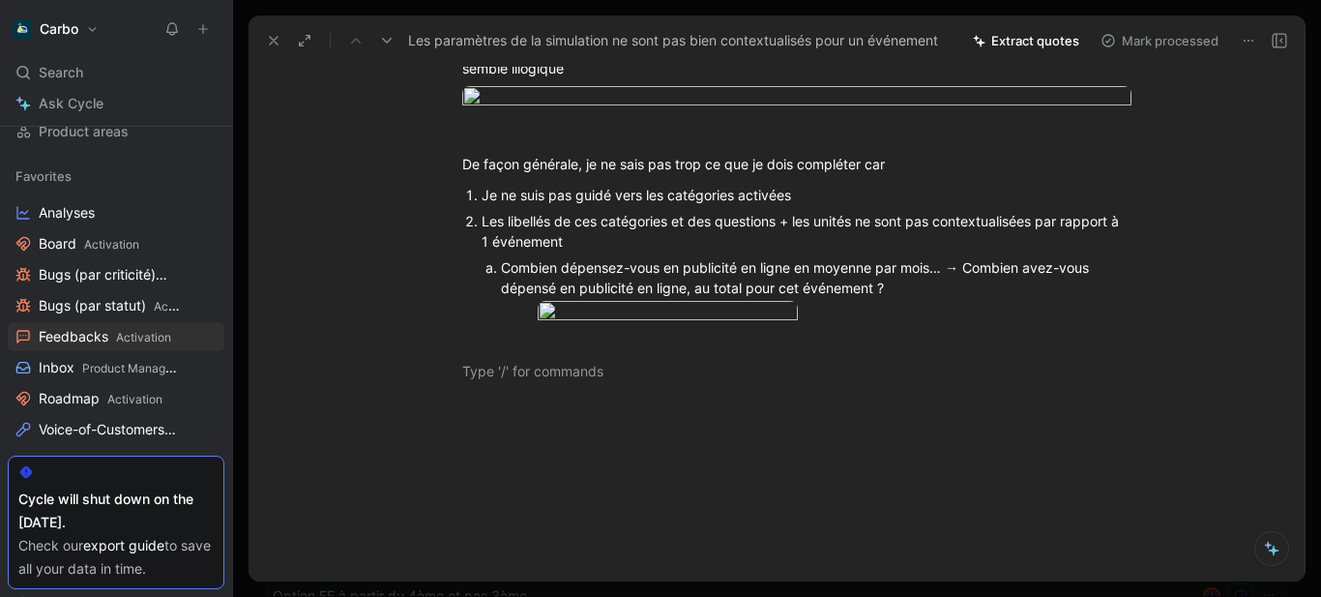
click at [483, 387] on p at bounding box center [797, 371] width 743 height 32
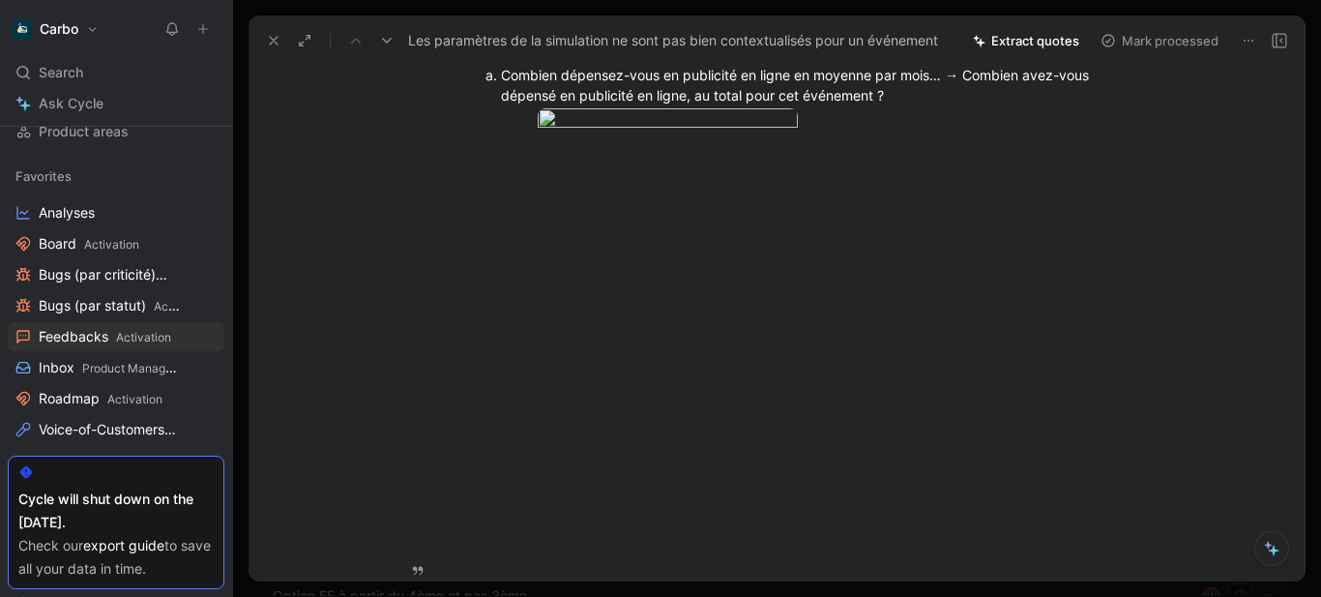
click at [482, 161] on ol "Combien dépensez-vous en publicité en ligne en moyenne par mois… → Combien avez…" at bounding box center [807, 111] width 650 height 99
click at [507, 158] on div at bounding box center [807, 147] width 650 height 20
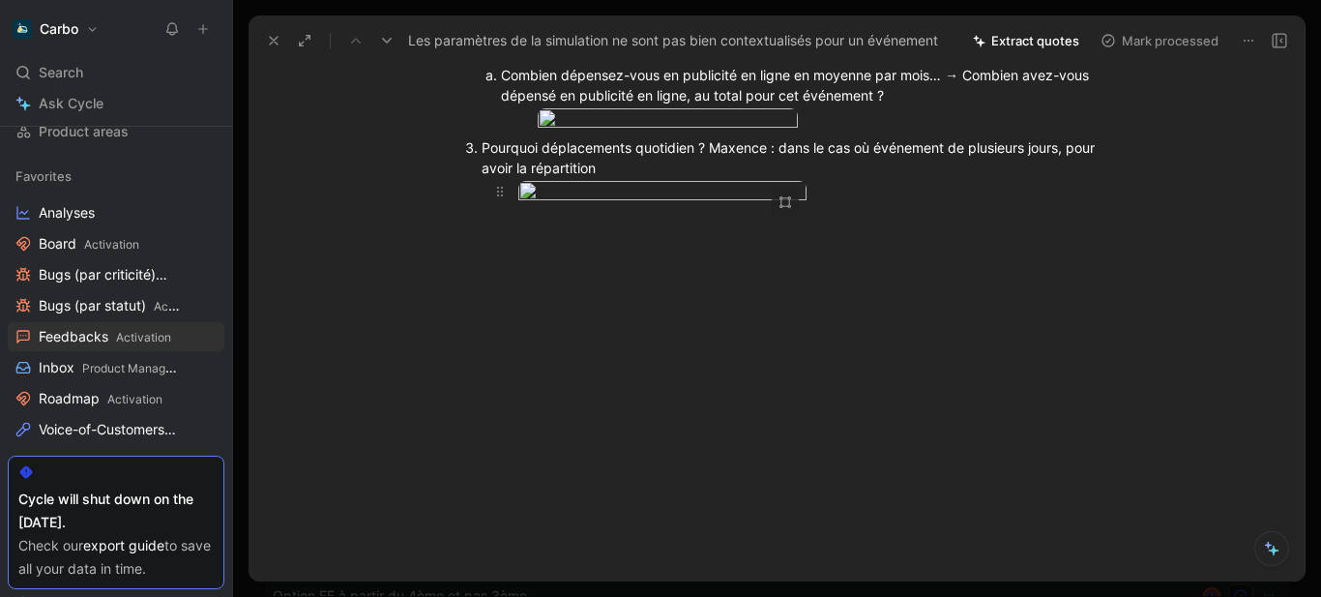
scroll to position [1310, 0]
click at [524, 451] on div at bounding box center [797, 371] width 1016 height 179
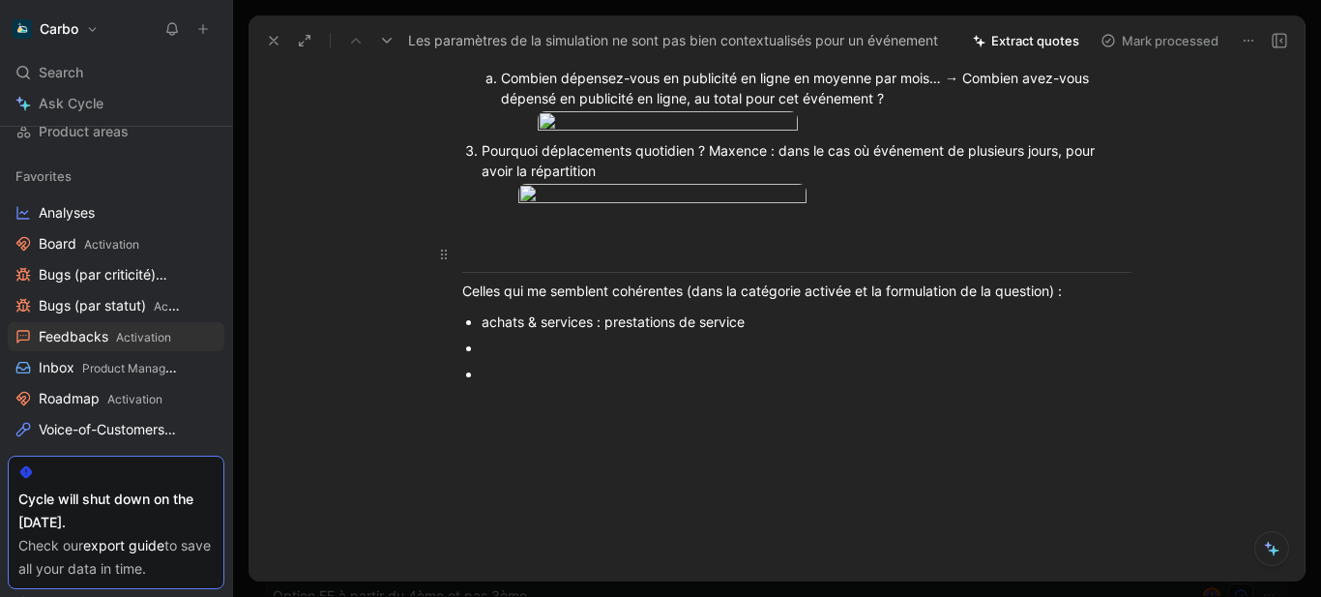
click at [483, 270] on p at bounding box center [797, 254] width 743 height 32
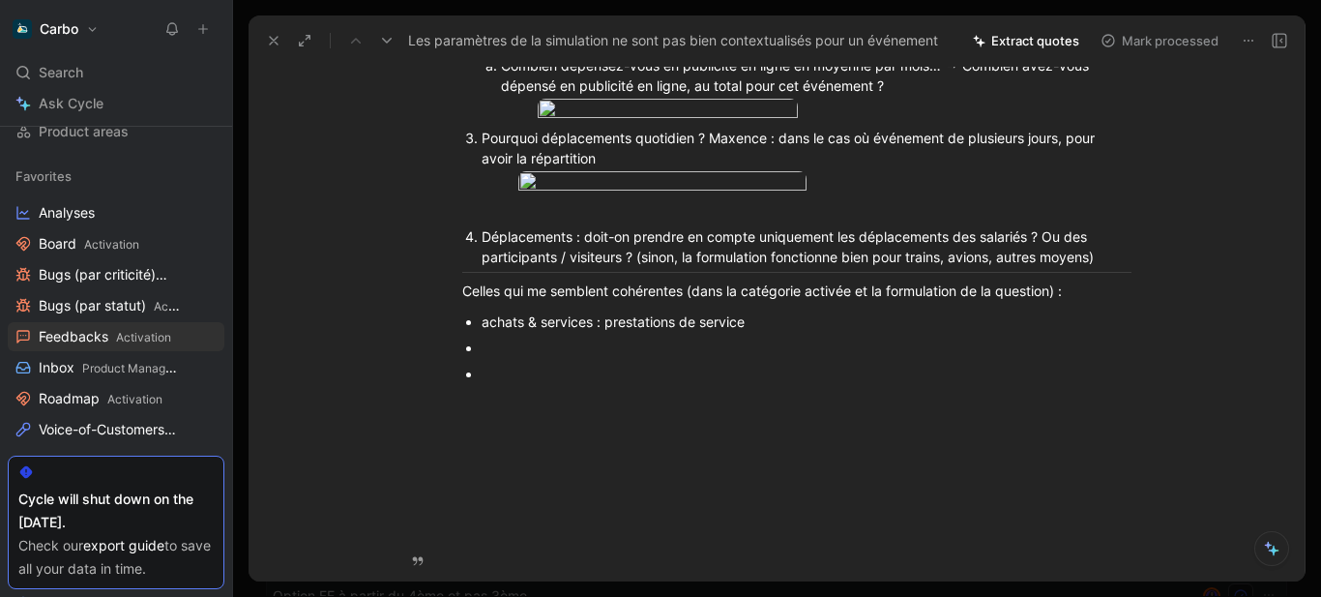
click at [1105, 267] on div "Déplacements : doit-on prendre en compte uniquement les déplacements des salari…" at bounding box center [807, 246] width 650 height 41
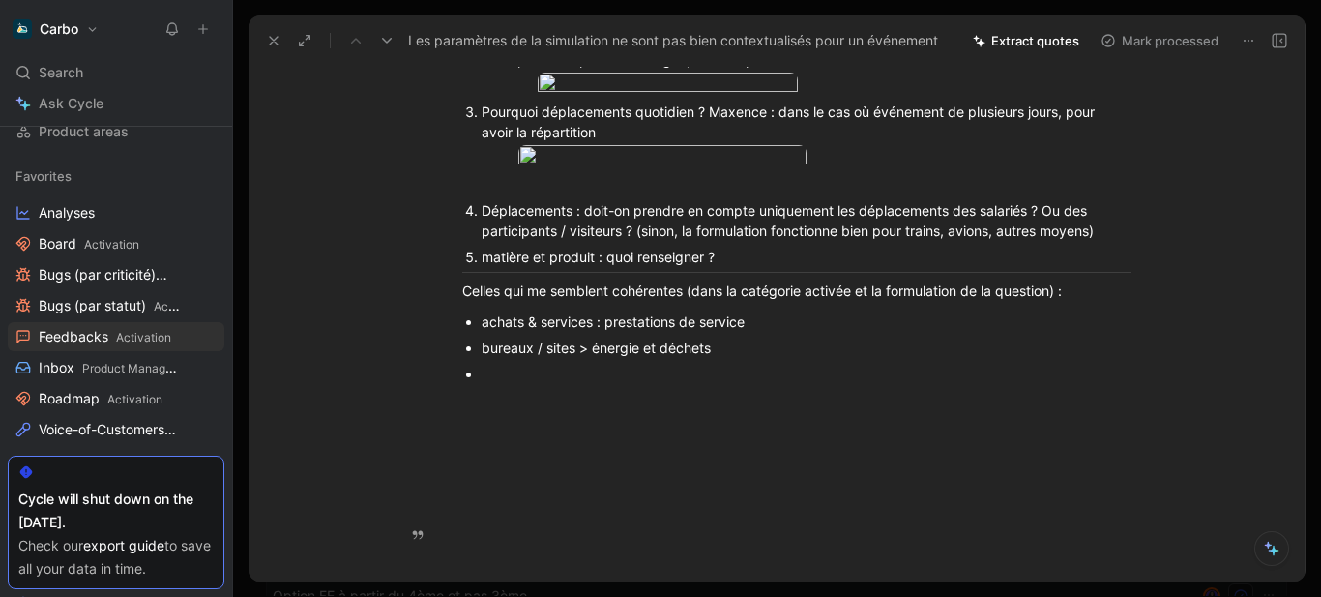
click at [721, 267] on div "matière et produit : quoi renseigner ?" at bounding box center [807, 257] width 650 height 20
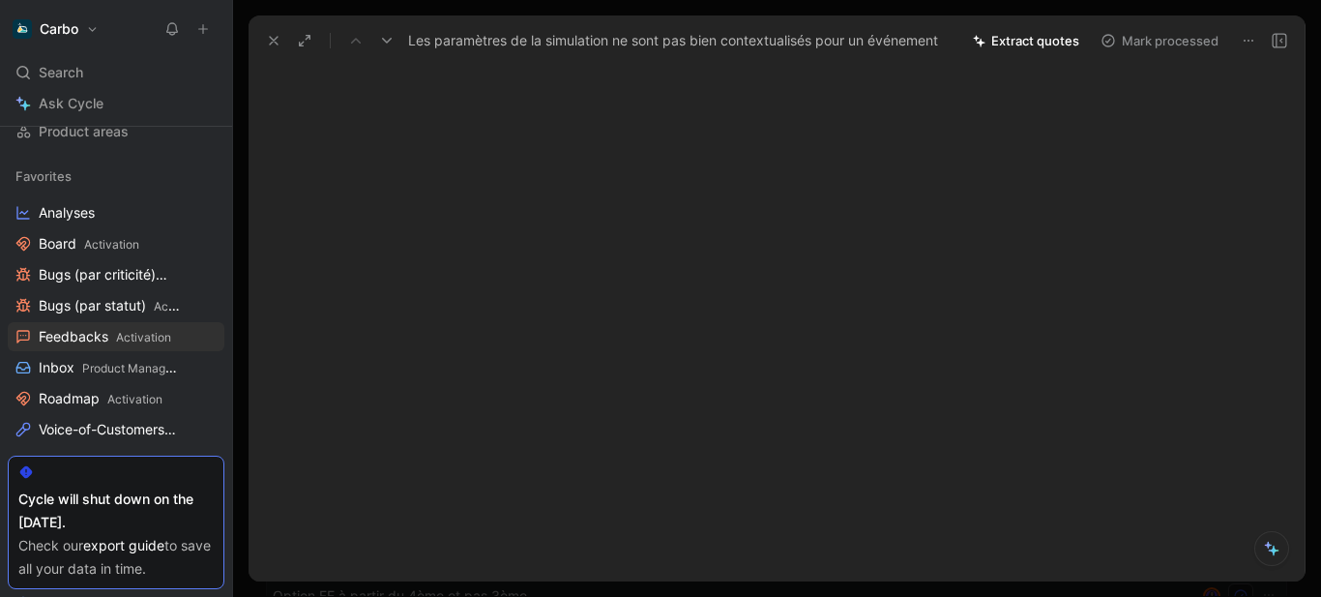
scroll to position [1433, 0]
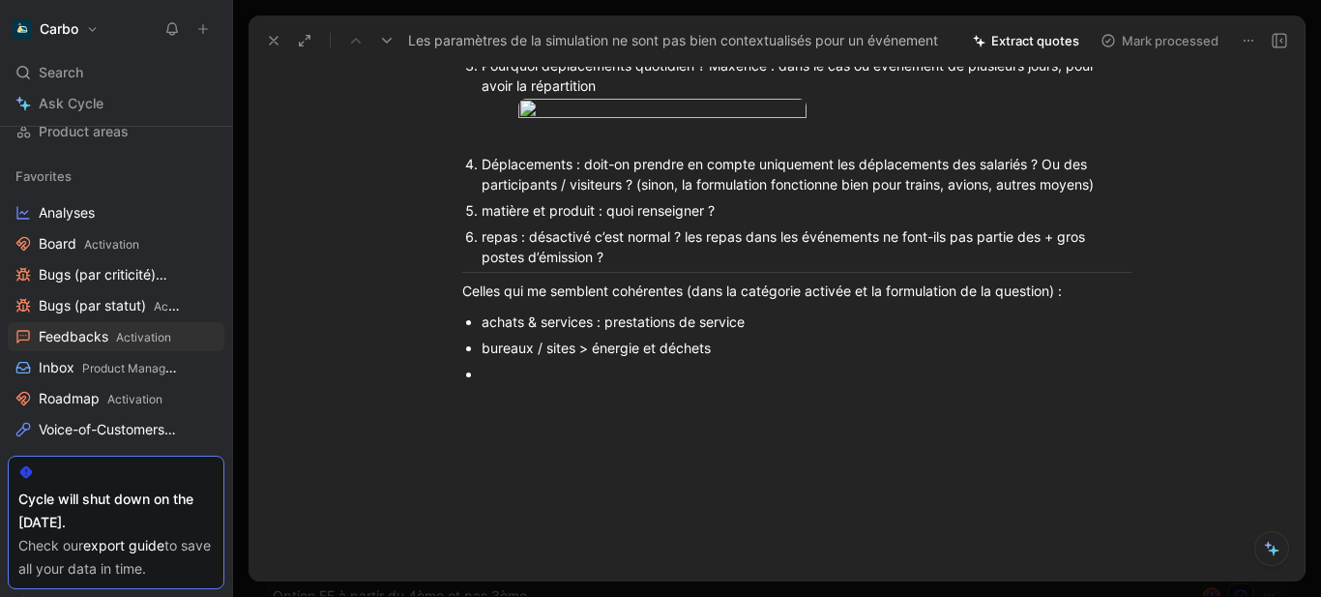
click at [542, 402] on div "Je veux faire le bilan d’un événément et les paramètres par défaut me laissent …" at bounding box center [797, 14] width 1016 height 777
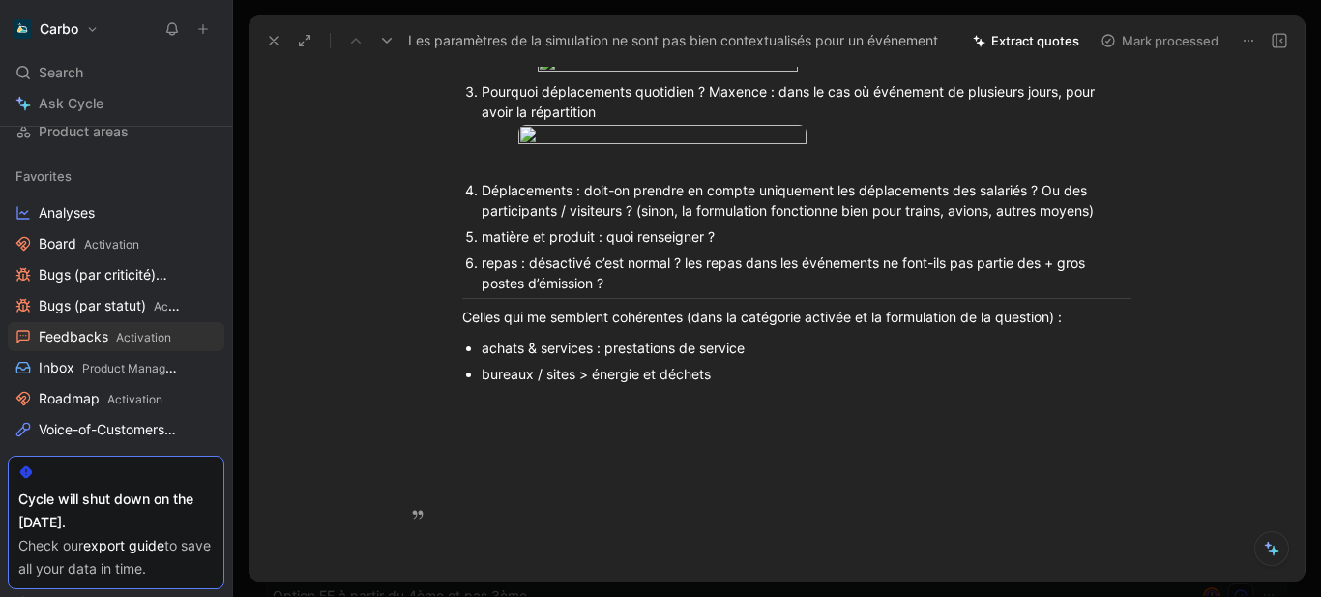
click at [1008, 221] on div "Déplacements : doit-on prendre en compte uniquement les déplacements des salari…" at bounding box center [807, 200] width 650 height 41
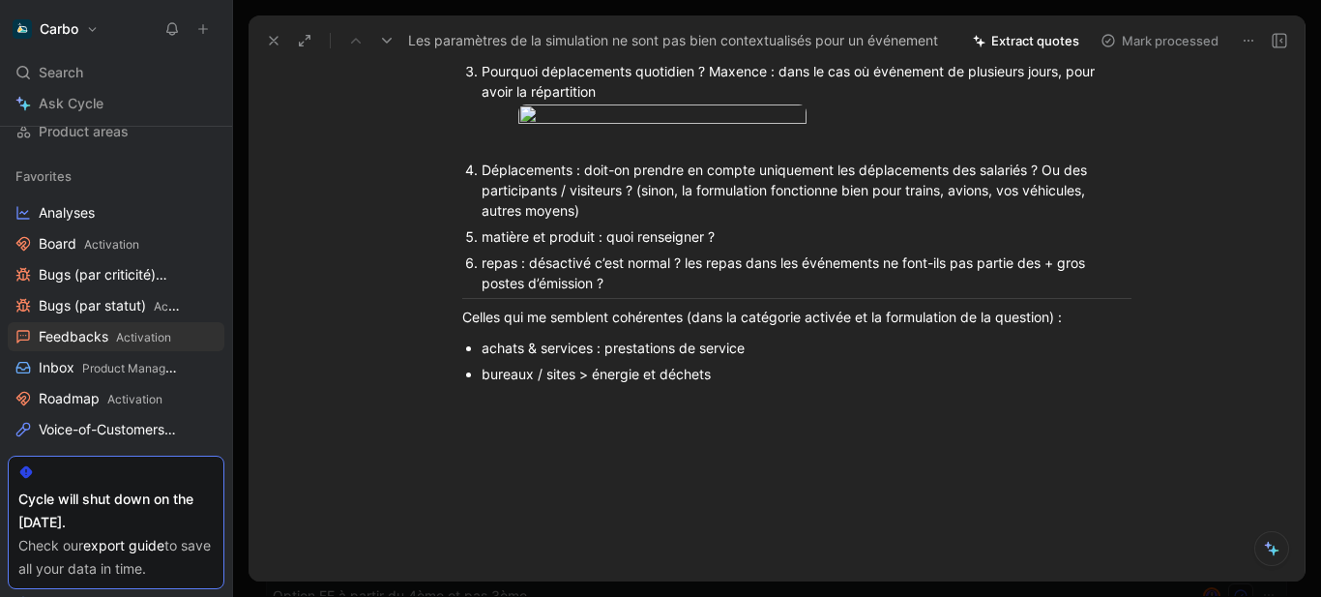
scroll to position [0, 0]
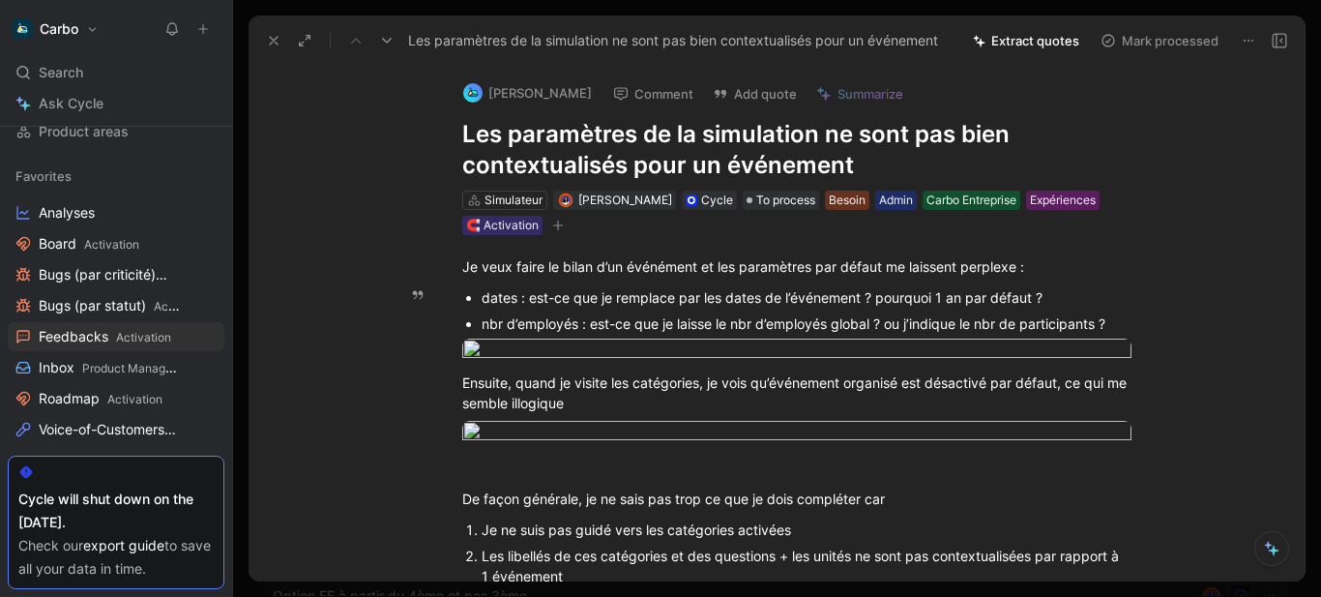
click at [581, 146] on h1 "Les paramètres de la simulation ne sont pas bien contextualisés pour un événeme…" at bounding box center [796, 150] width 669 height 62
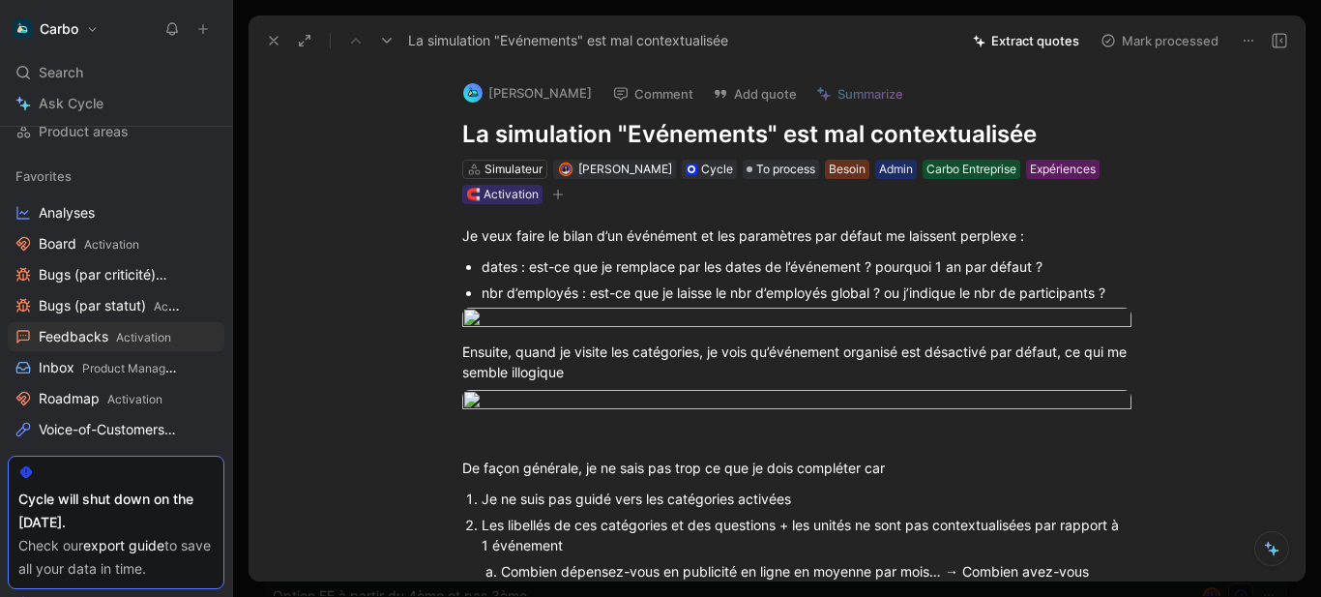
click at [1277, 47] on use at bounding box center [1280, 41] width 14 height 14
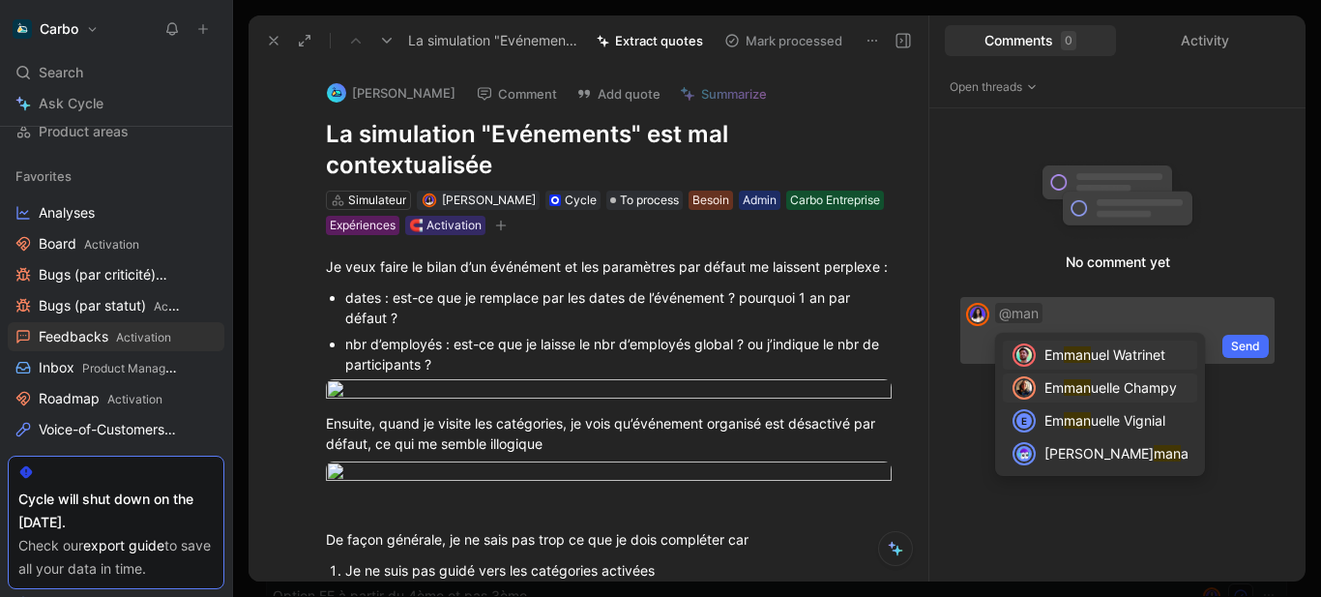
click at [1098, 386] on span "uelle Champy" at bounding box center [1134, 387] width 86 height 16
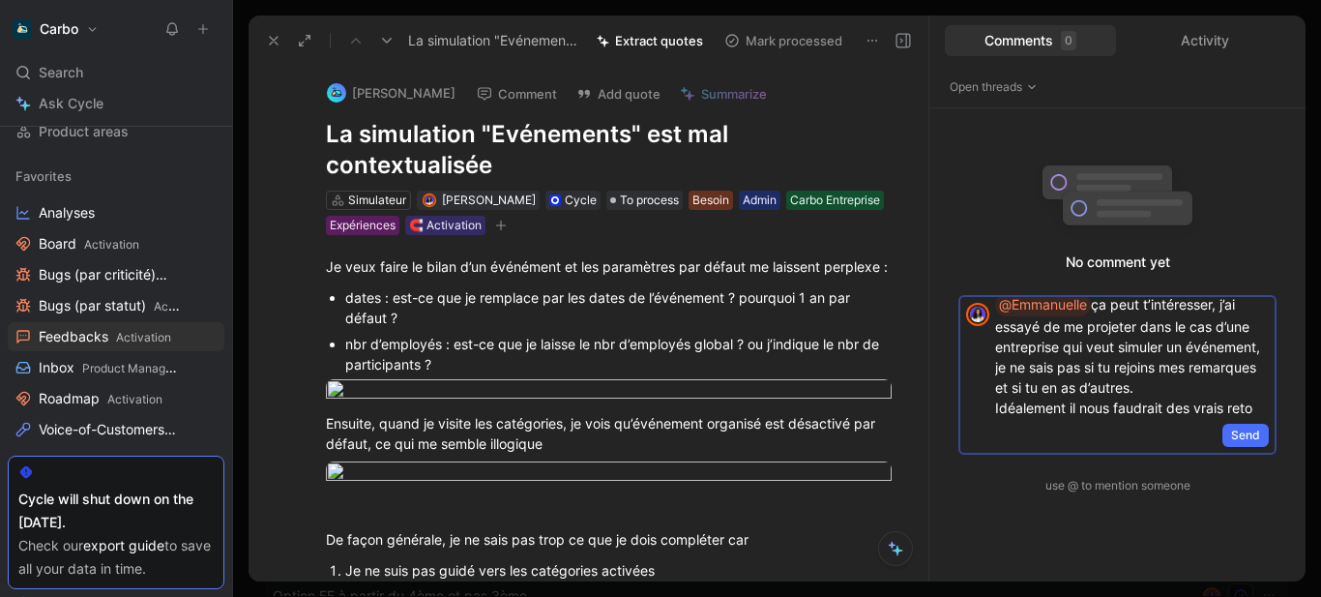
scroll to position [30, 0]
click at [1255, 431] on span "Send" at bounding box center [1245, 435] width 29 height 19
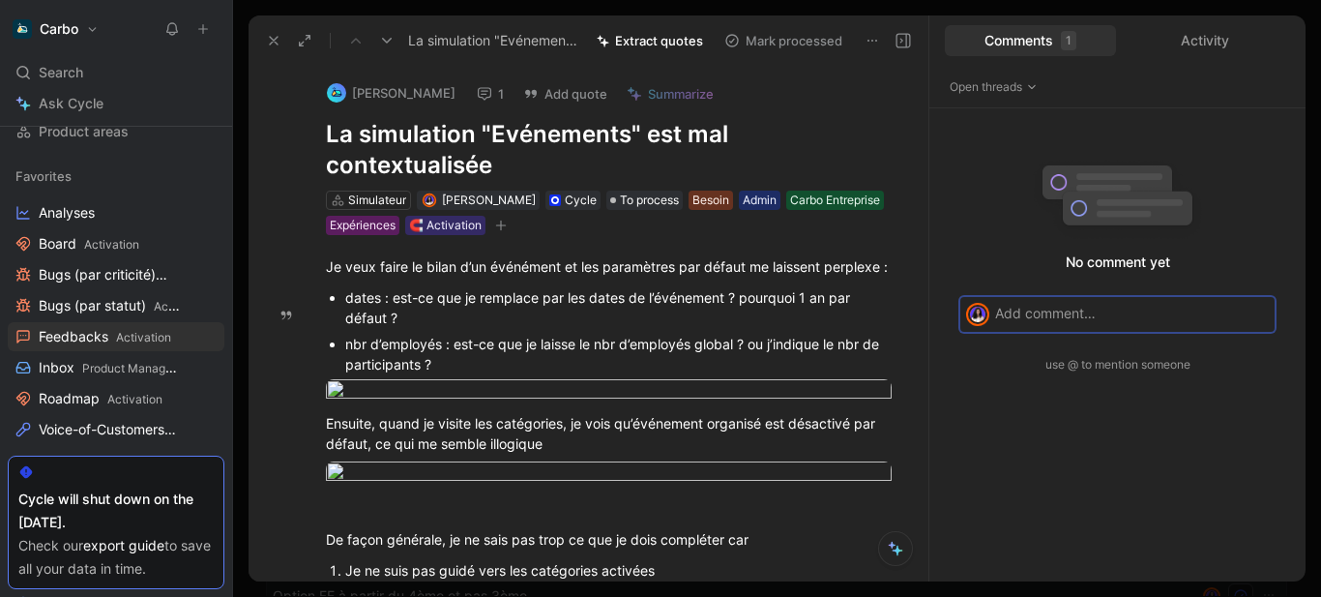
scroll to position [0, 0]
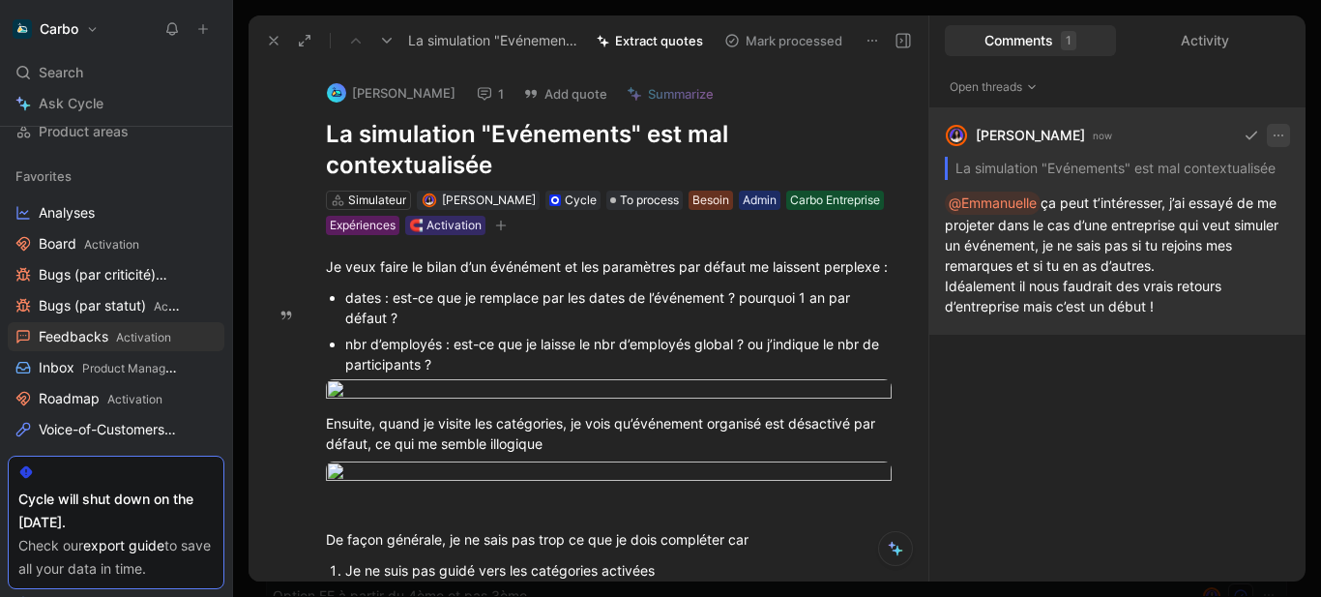
click at [1277, 134] on icon "button" at bounding box center [1278, 135] width 15 height 15
click at [1201, 178] on span "Edit" at bounding box center [1203, 176] width 24 height 16
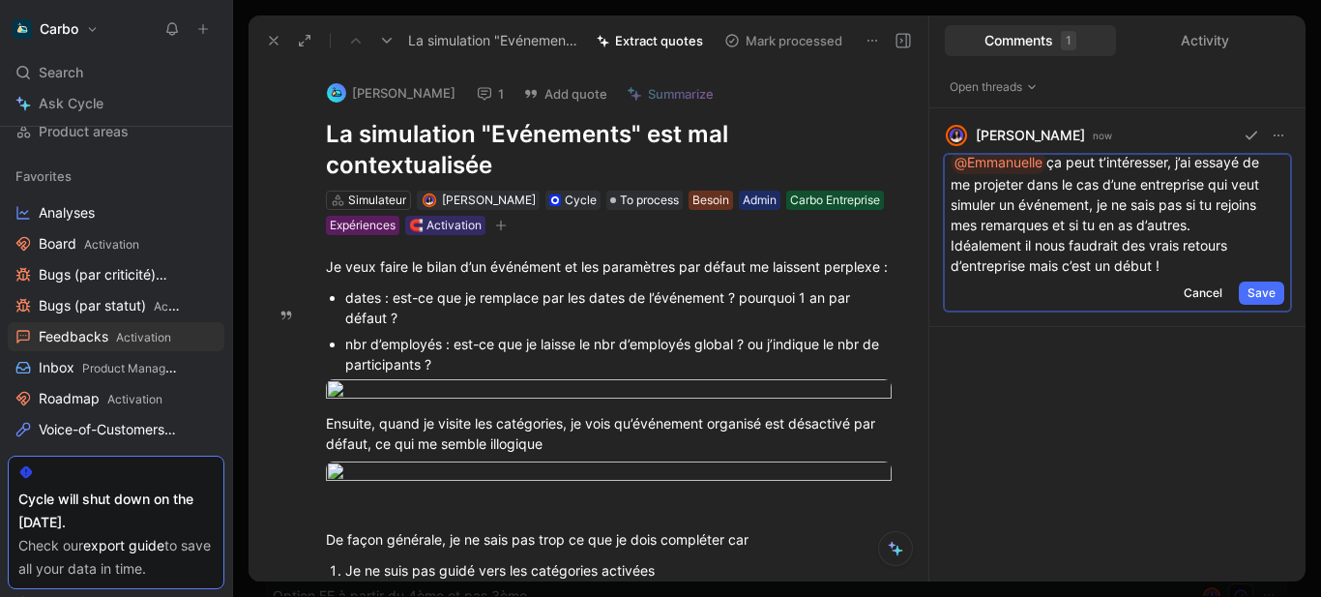
scroll to position [13, 0]
drag, startPoint x: 1179, startPoint y: 266, endPoint x: 1042, endPoint y: 264, distance: 137.4
click at [1042, 264] on p "@Emmanuelle ça peut t’intéresser, j’ai essayé de me projeter dans le cas d’une …" at bounding box center [1118, 210] width 334 height 125
click at [1249, 288] on span "Save" at bounding box center [1262, 292] width 28 height 19
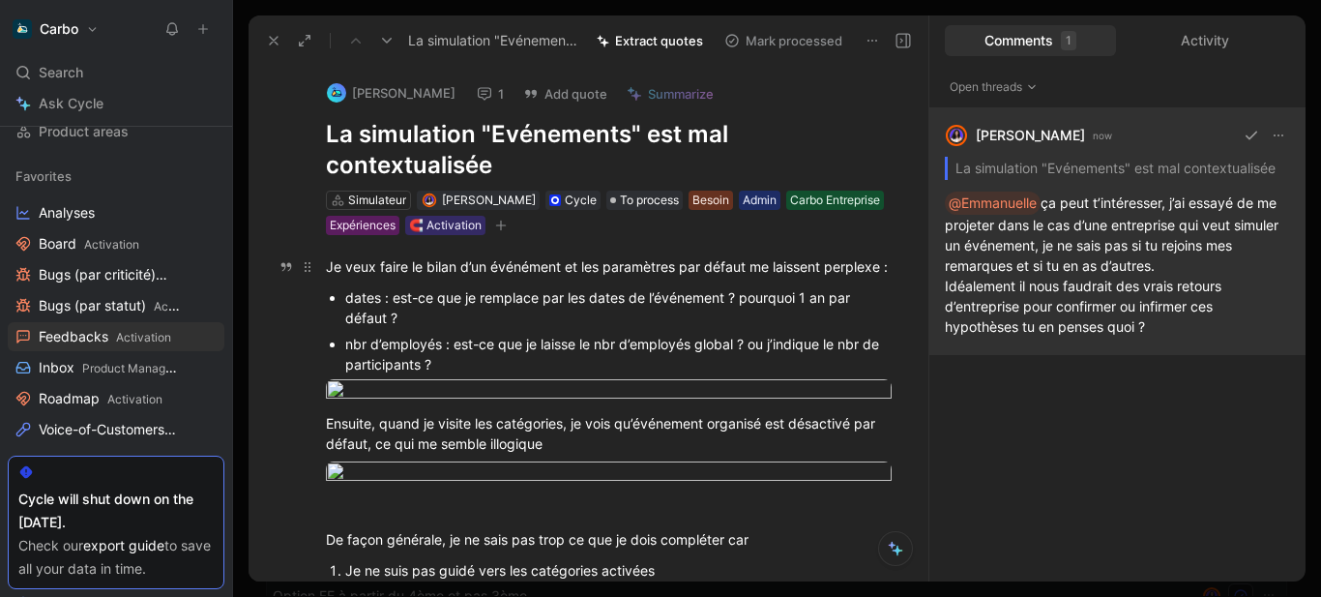
click at [420, 277] on div "Je veux faire le bilan d’un événément et les paramètres par défaut me laissent …" at bounding box center [609, 266] width 566 height 20
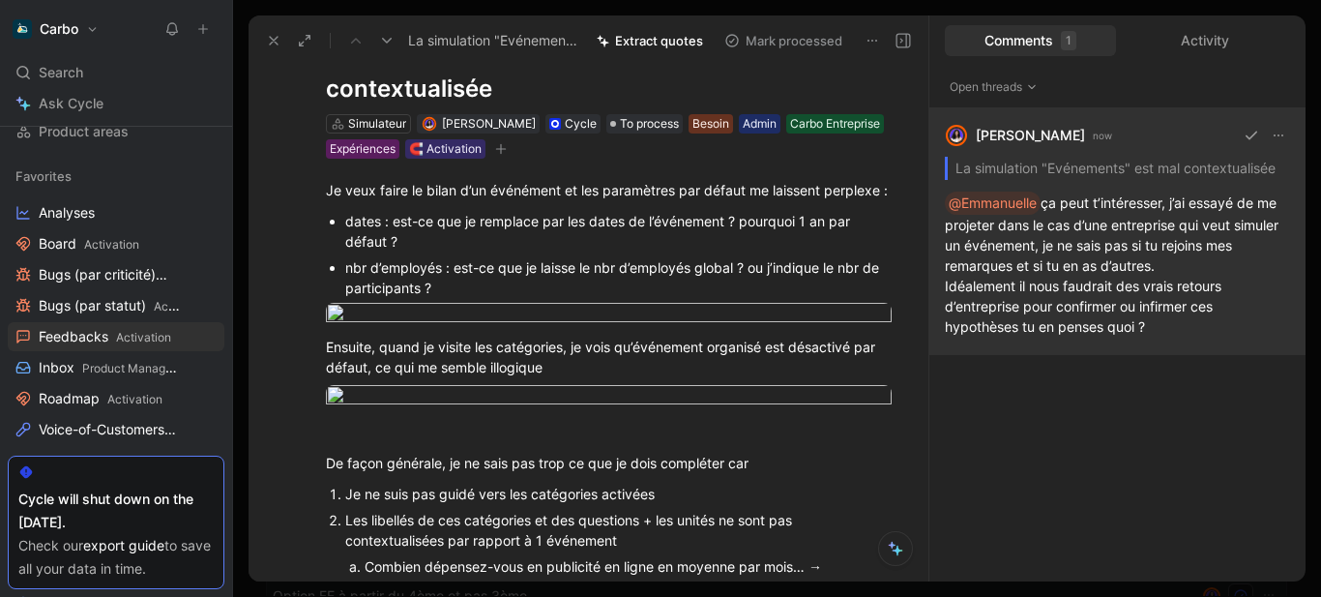
scroll to position [83, 0]
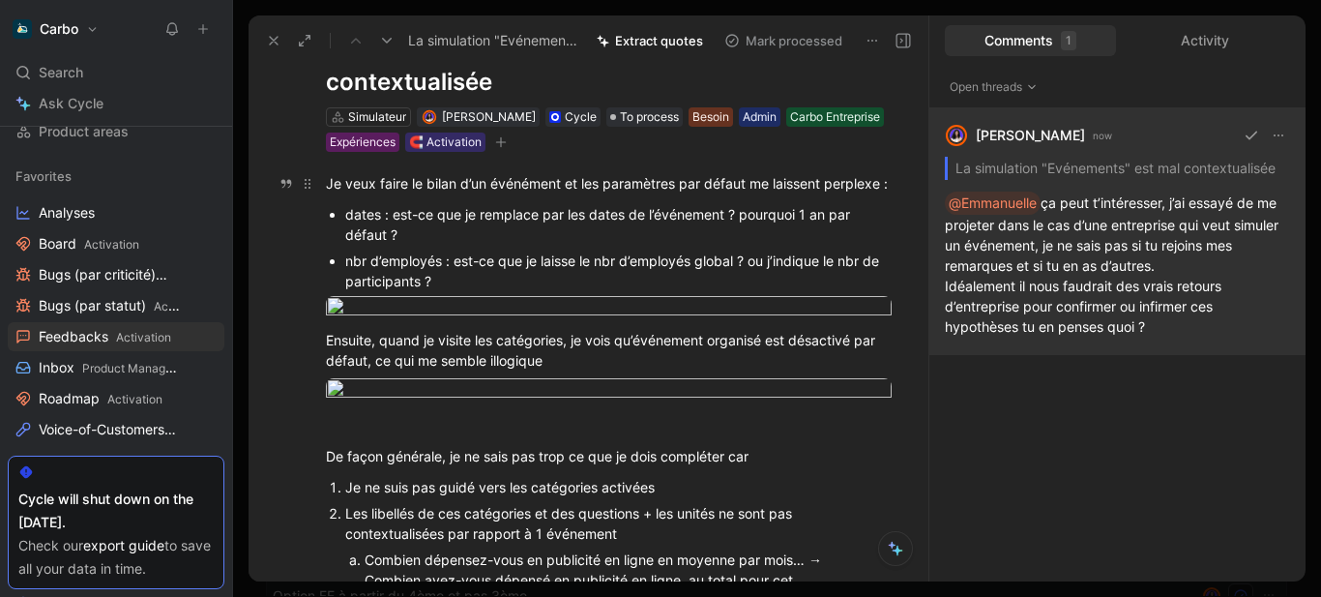
click at [335, 183] on div "Je veux faire le bilan d’un événément et les paramètres par défaut me laissent …" at bounding box center [609, 183] width 566 height 20
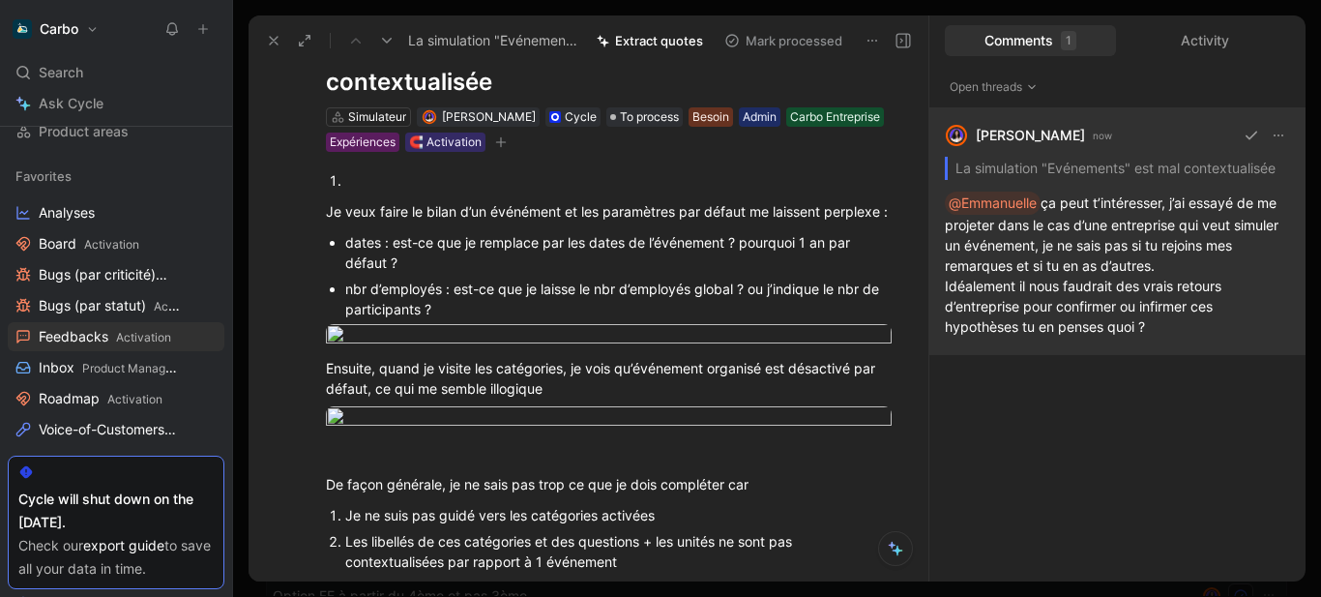
scroll to position [77, 0]
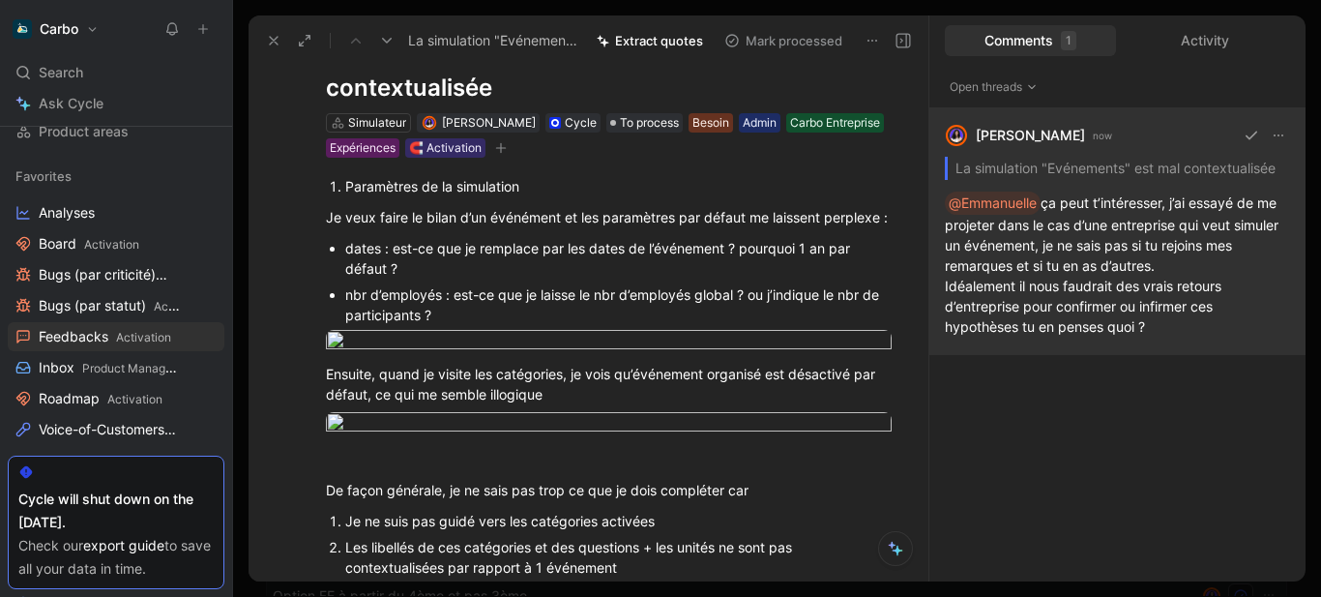
click at [345, 183] on li "Paramètres de la simulation" at bounding box center [618, 186] width 547 height 26
click at [481, 184] on div "Paramètres de la simulation" at bounding box center [618, 186] width 547 height 20
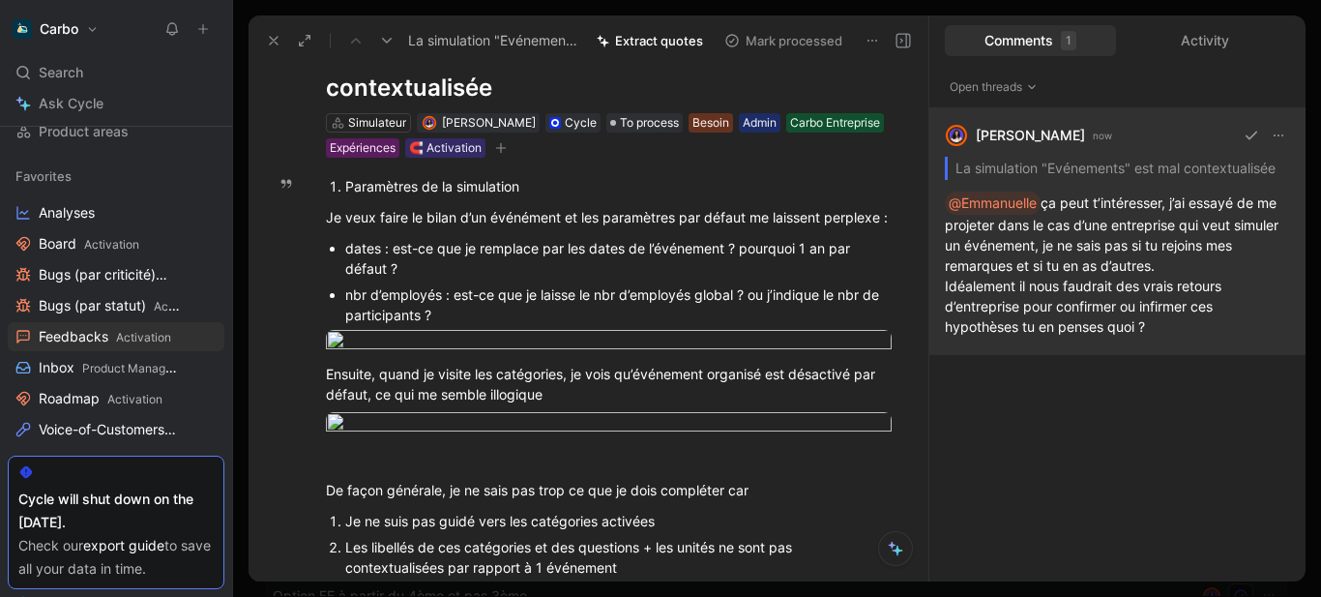
click at [481, 184] on div "Paramètres de la simulation" at bounding box center [618, 186] width 547 height 20
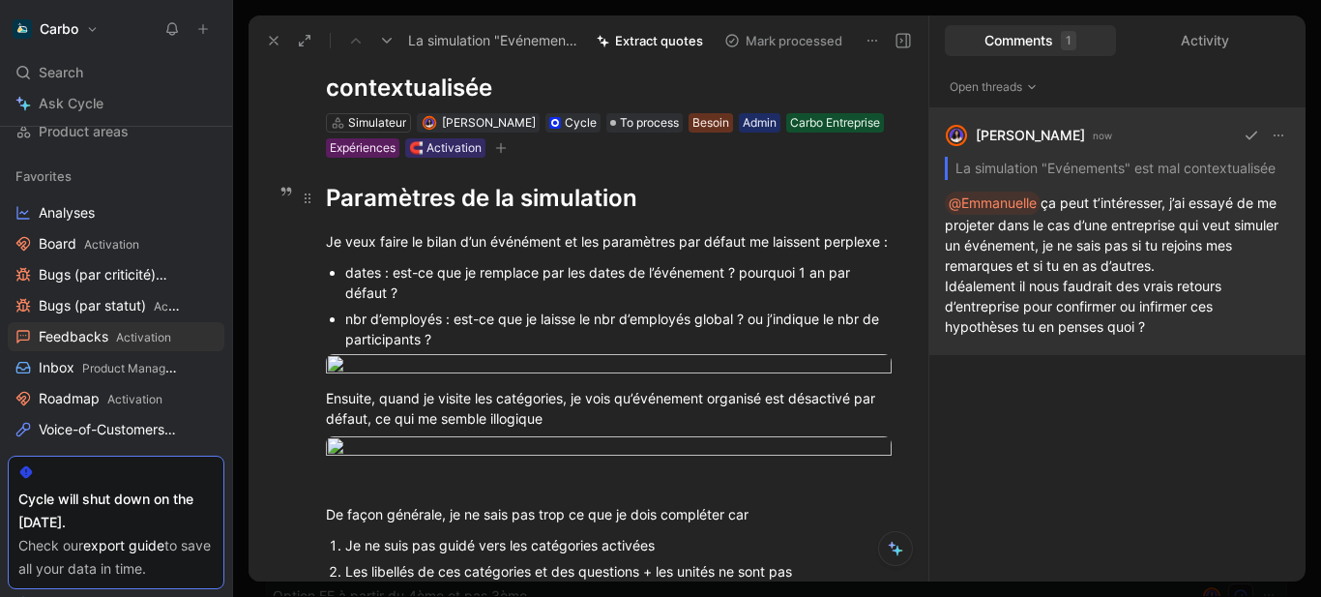
click at [353, 198] on div "Paramètres de la simulation" at bounding box center [609, 198] width 566 height 35
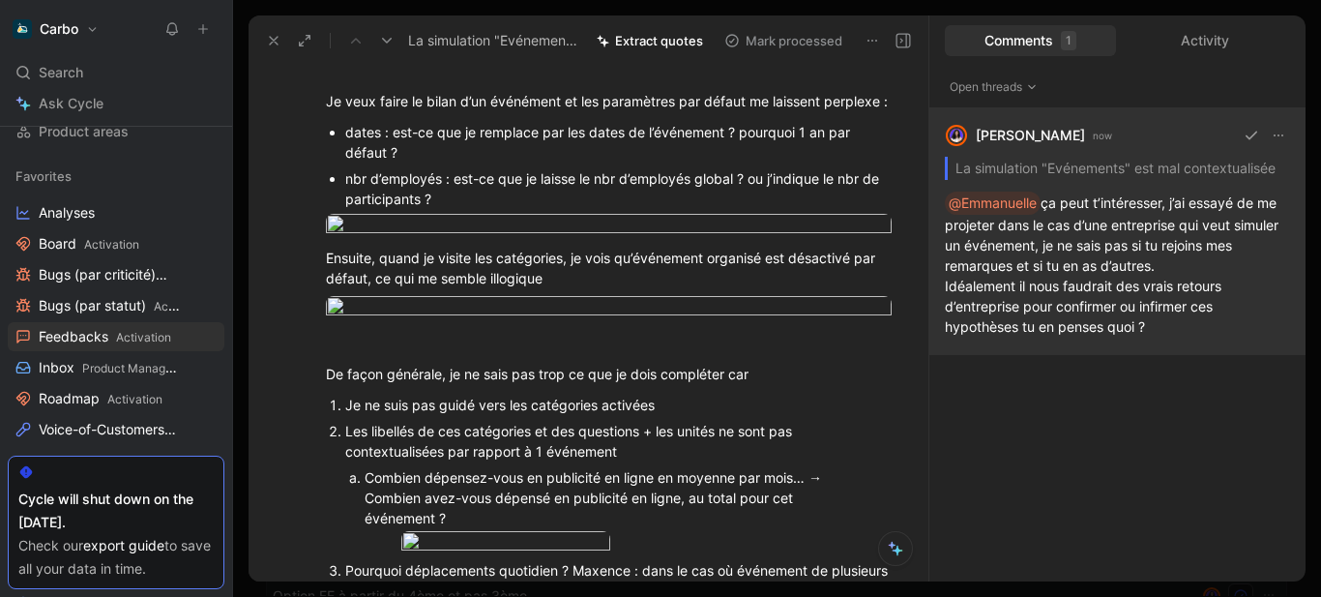
scroll to position [462, 0]
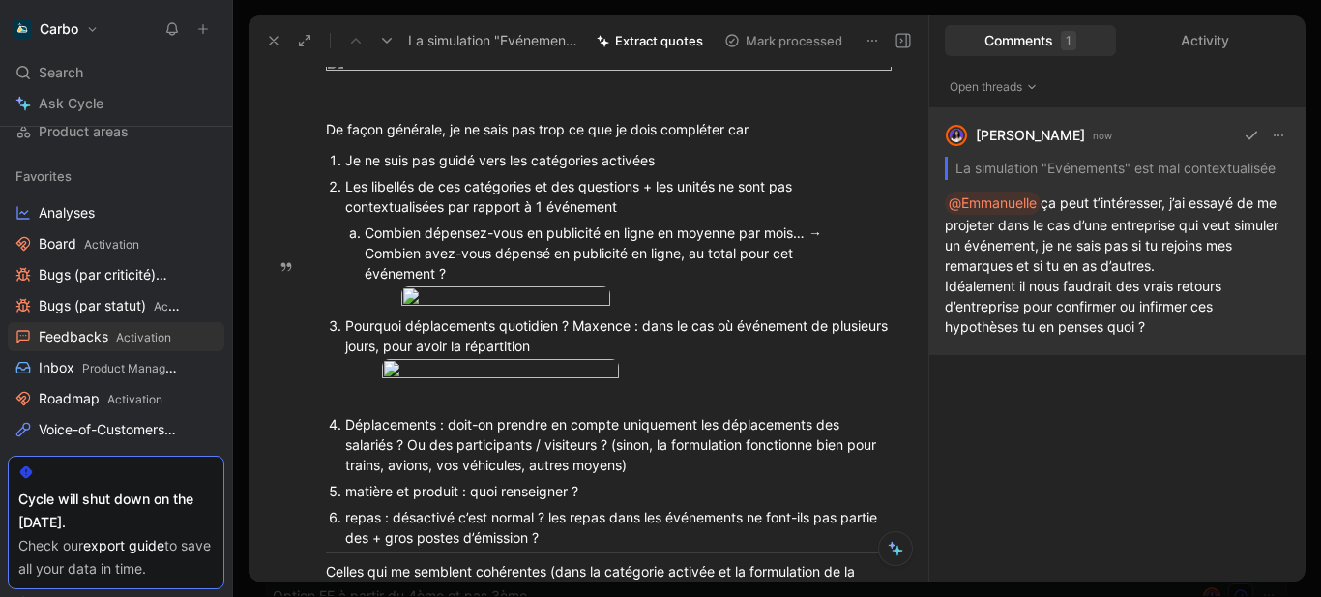
click at [370, 44] on div "Ensuite, quand je visite les catégories, je vois qu’événement organisé est désa…" at bounding box center [609, 23] width 566 height 41
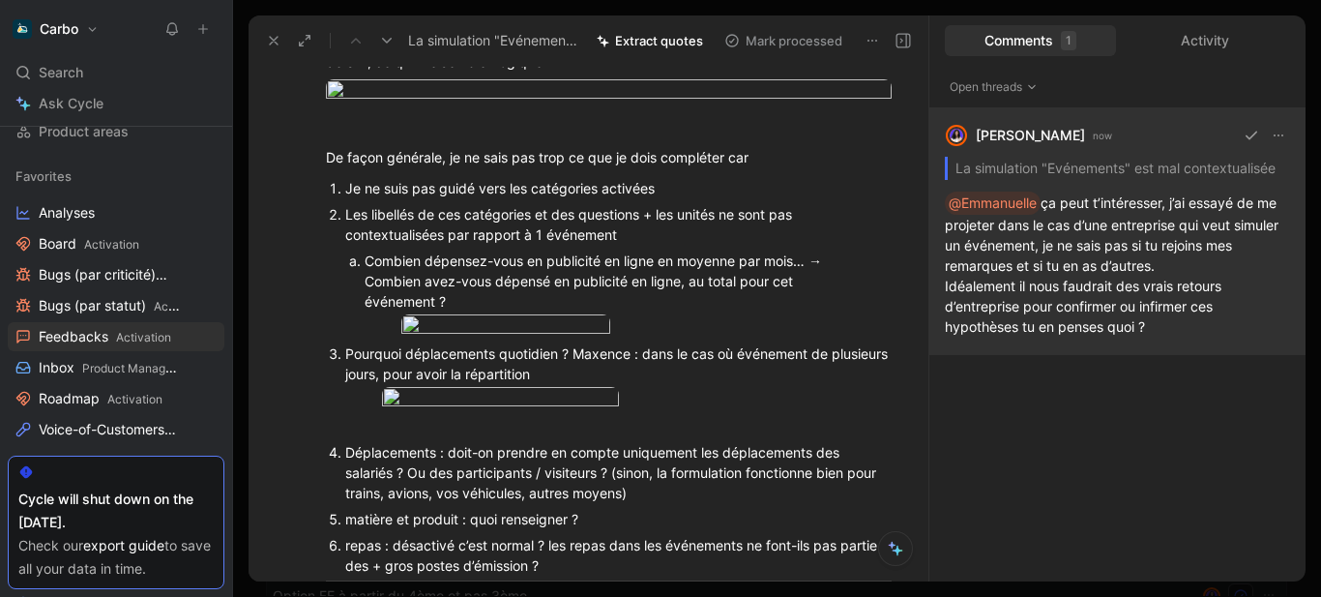
click at [370, 20] on div "Formulaires" at bounding box center [618, 10] width 547 height 20
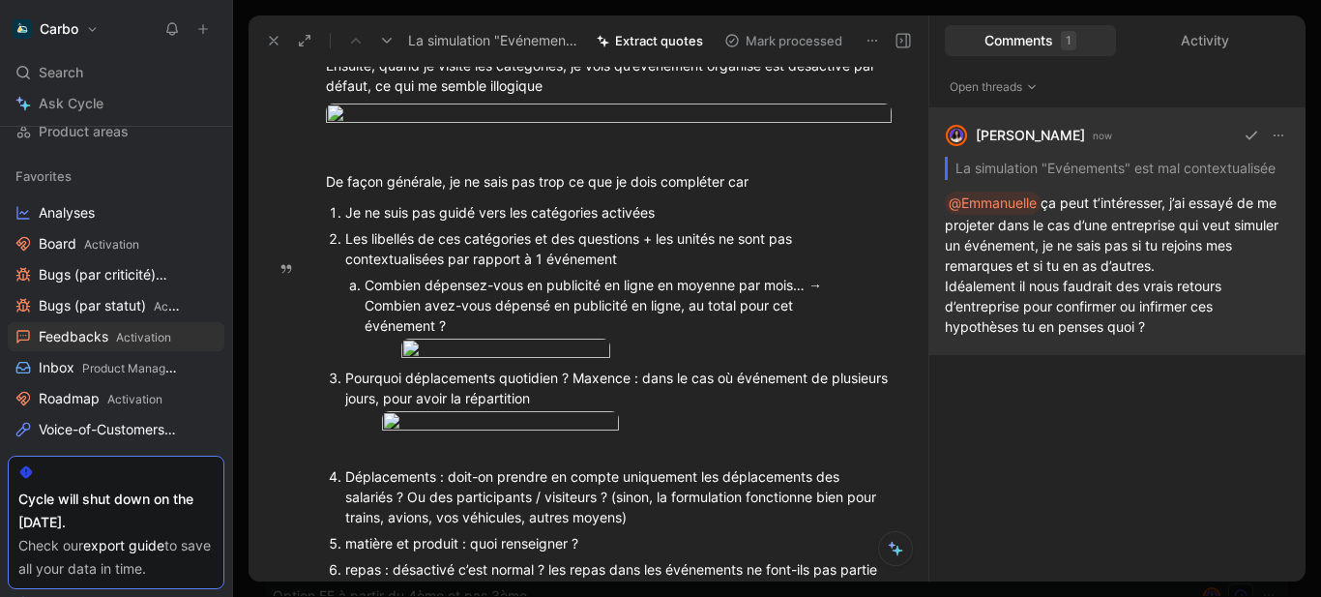
click at [338, 40] on div "Formulaires" at bounding box center [609, 22] width 566 height 35
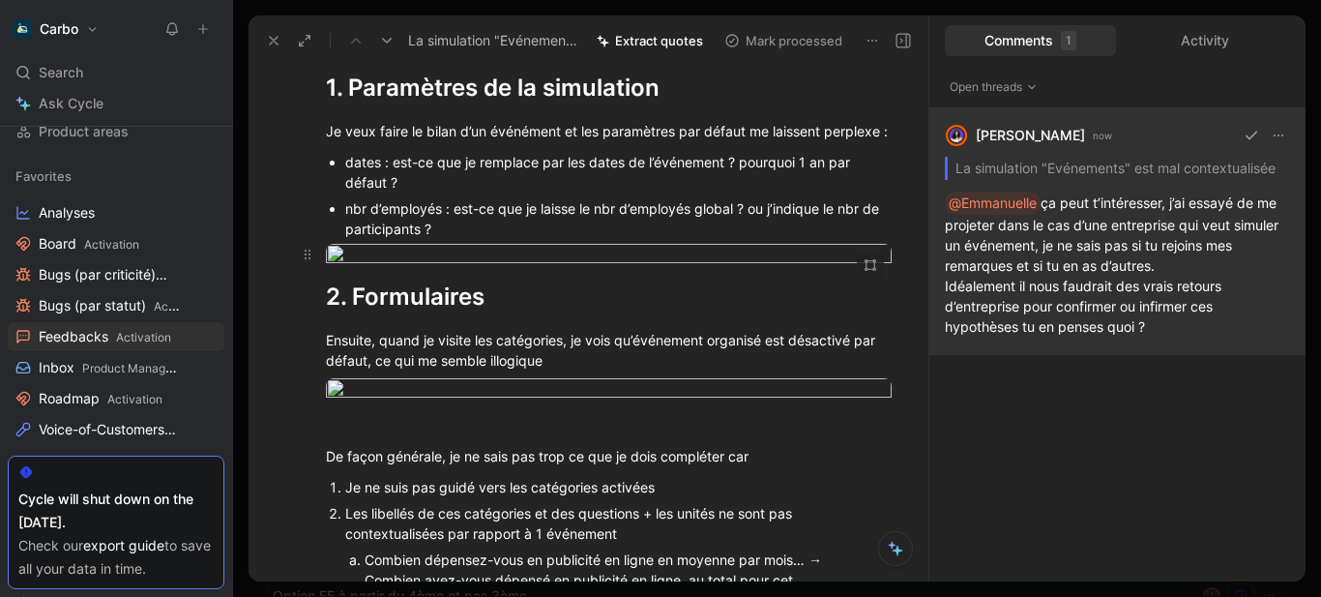
scroll to position [189, 0]
click at [439, 238] on div "nbr d’employés : est-ce que je laisse le nbr d’employés global ? ou j’indique l…" at bounding box center [618, 217] width 547 height 41
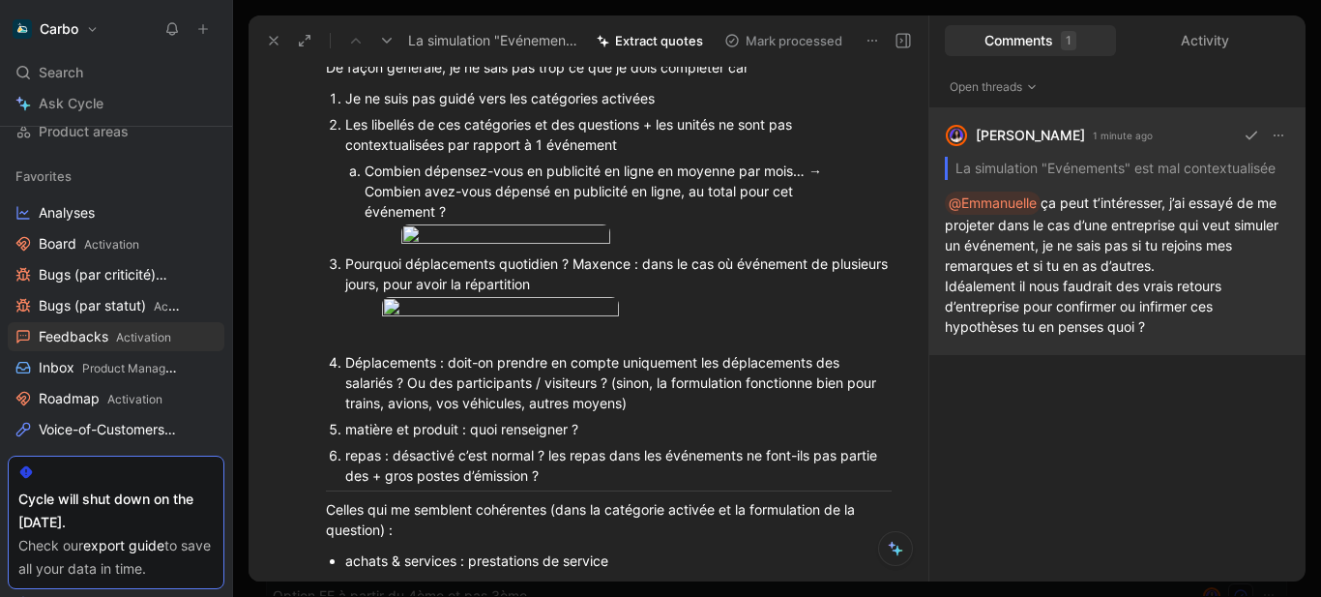
scroll to position [577, 0]
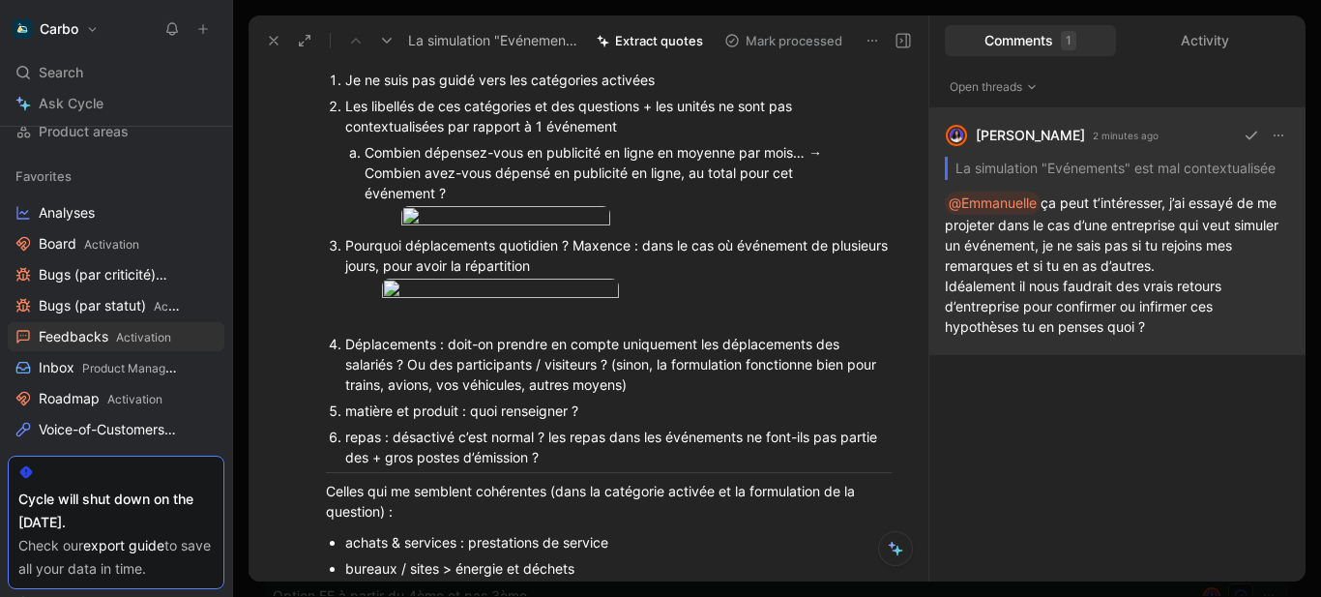
scroll to position [670, 0]
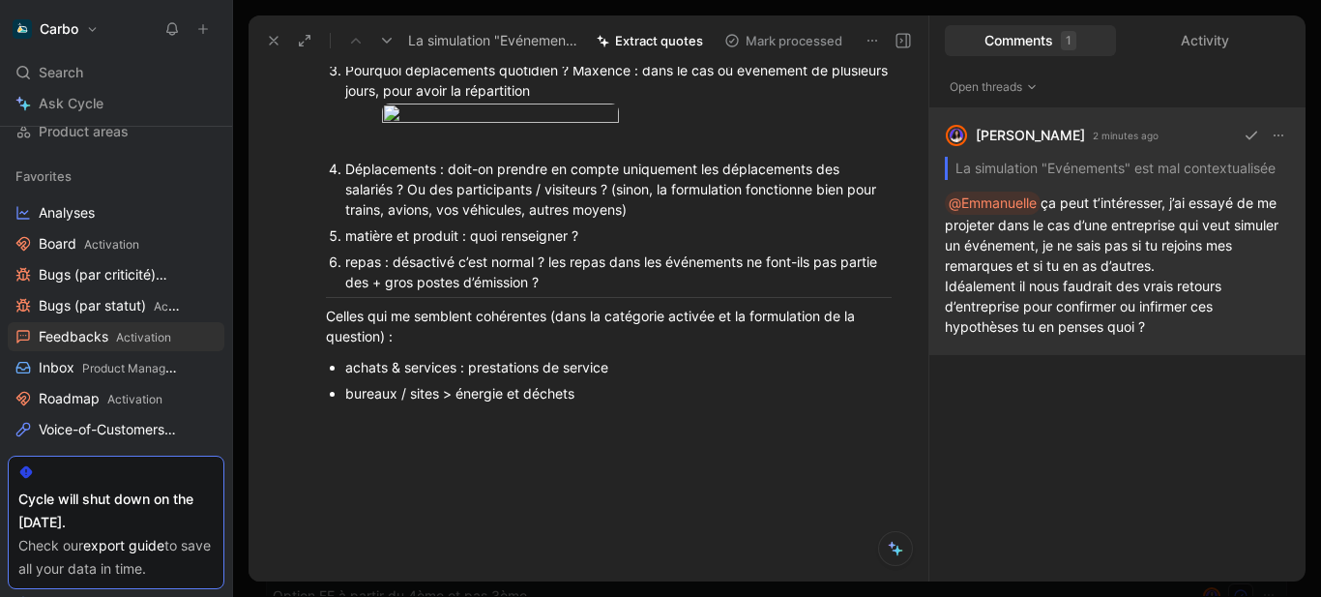
scroll to position [847, 0]
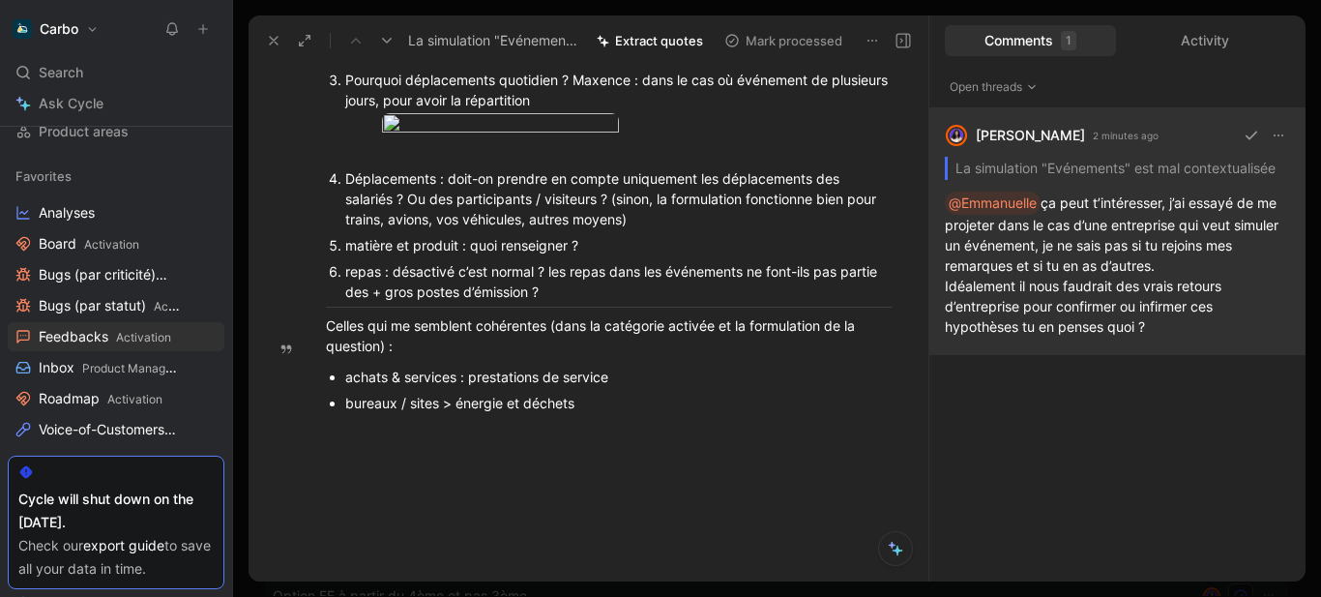
drag, startPoint x: 327, startPoint y: 319, endPoint x: 711, endPoint y: 391, distance: 390.6
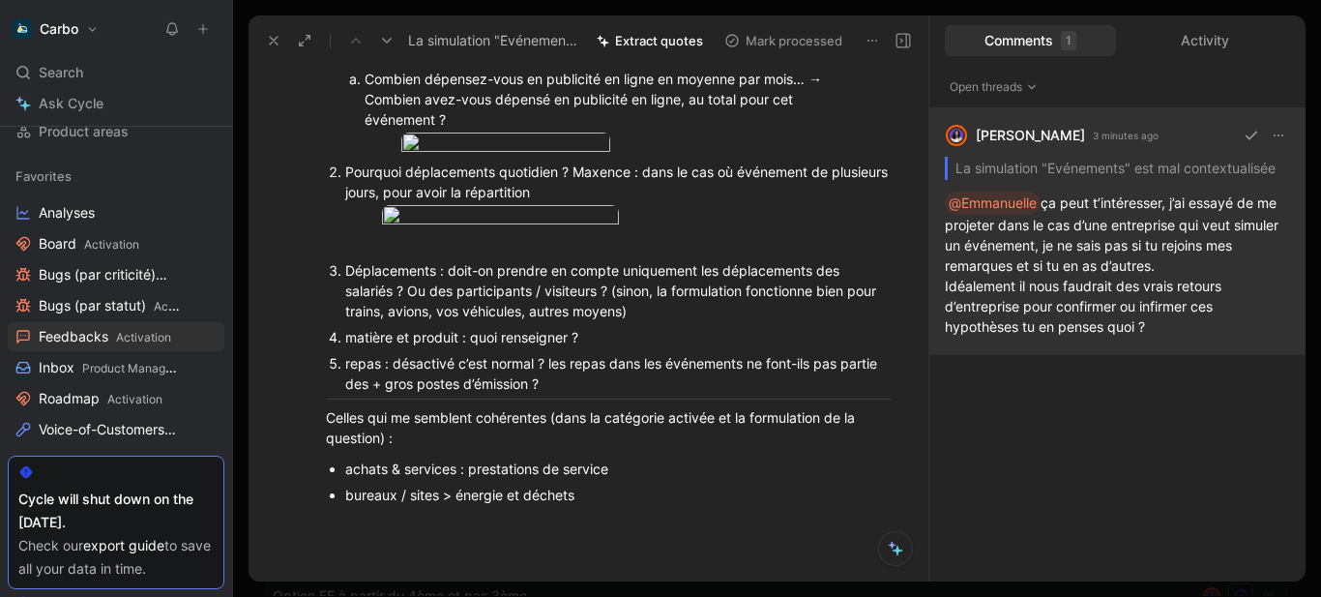
scroll to position [571, 0]
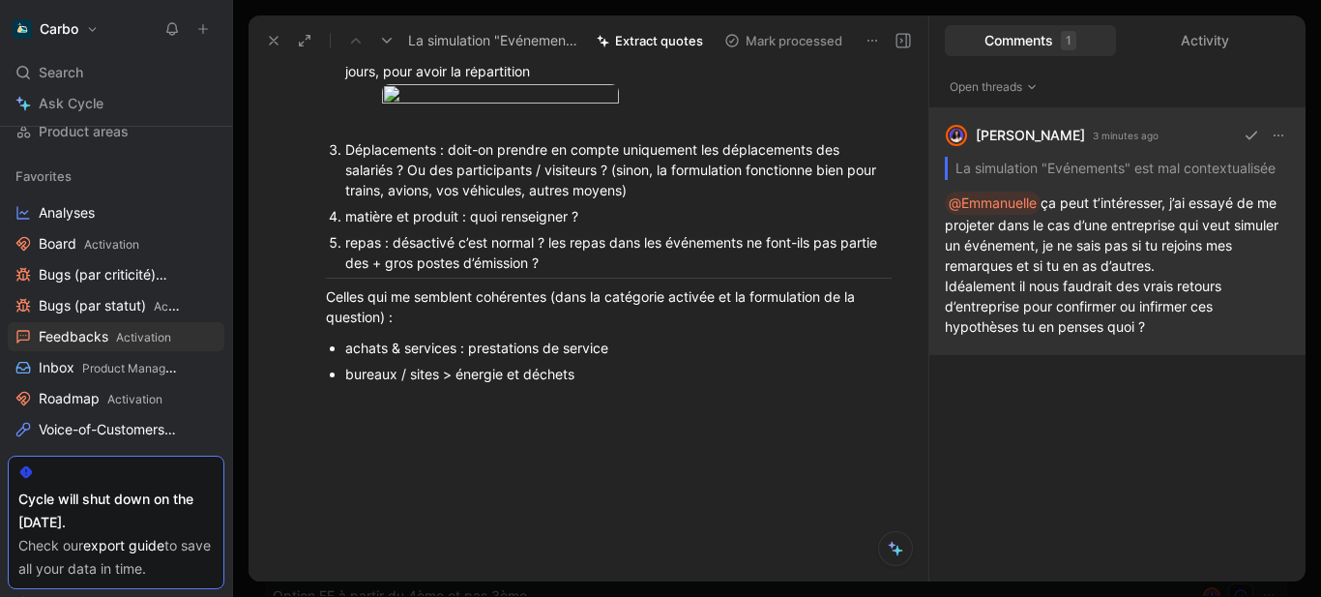
scroll to position [919, 0]
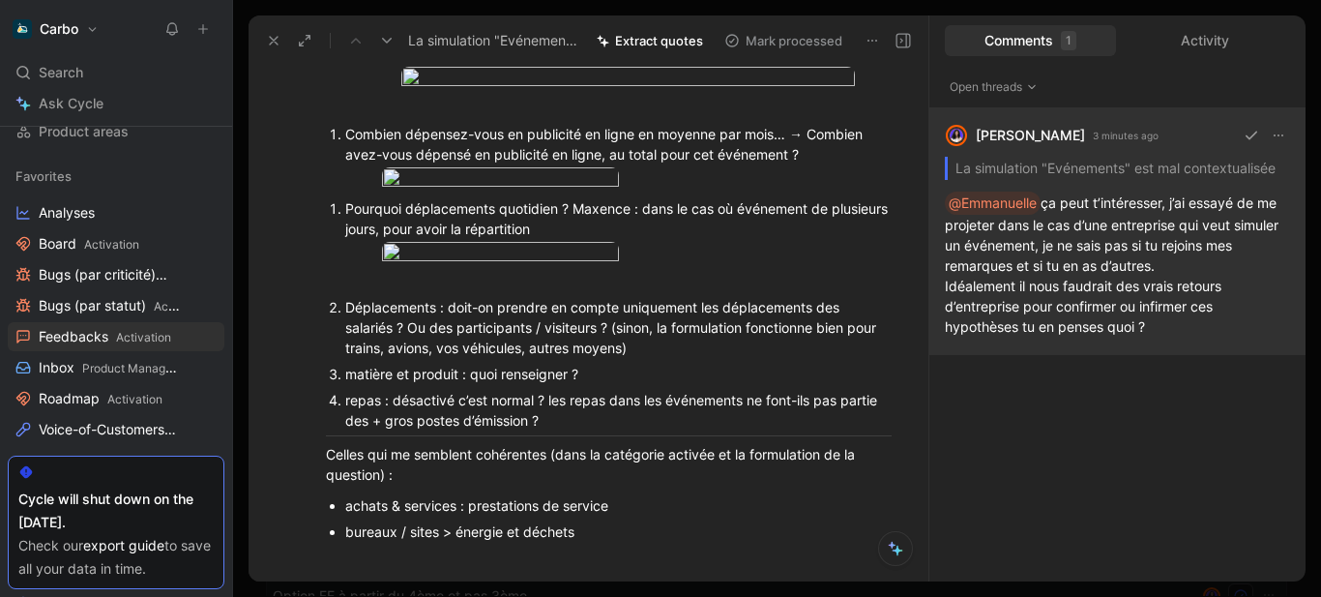
scroll to position [666, 0]
